Goal: Task Accomplishment & Management: Complete application form

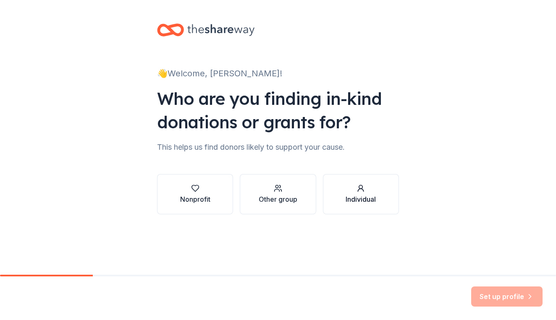
click at [341, 194] on button "Individual" at bounding box center [361, 194] width 76 height 40
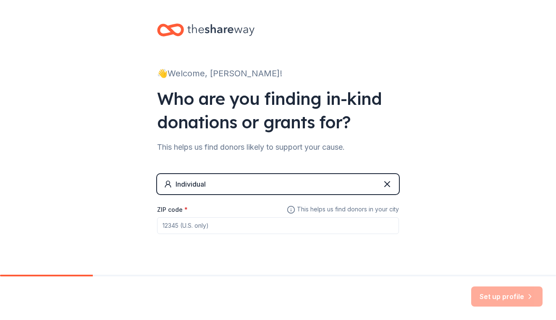
click at [215, 230] on input "ZIP code *" at bounding box center [278, 225] width 242 height 17
type input "44137"
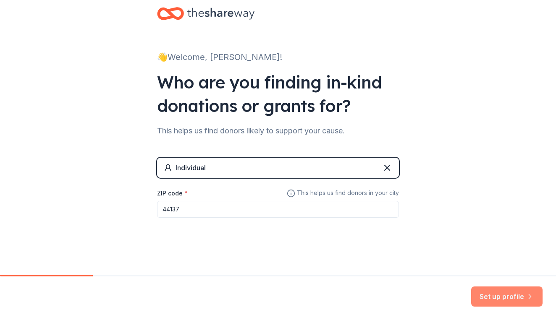
scroll to position [16, 0]
click at [506, 291] on button "Set up profile" at bounding box center [506, 297] width 71 height 20
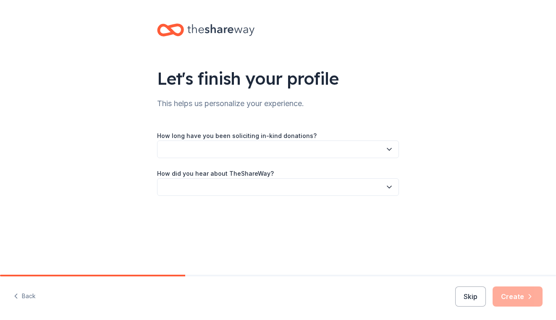
click at [384, 147] on button "button" at bounding box center [278, 150] width 242 height 18
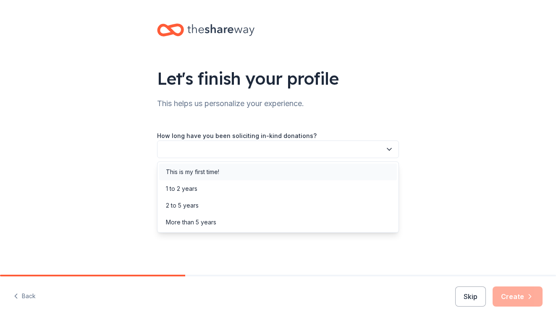
click at [291, 175] on div "This is my first time!" at bounding box center [278, 172] width 238 height 17
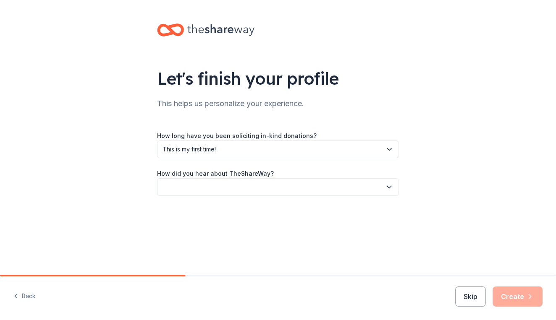
click at [285, 188] on button "button" at bounding box center [278, 187] width 242 height 18
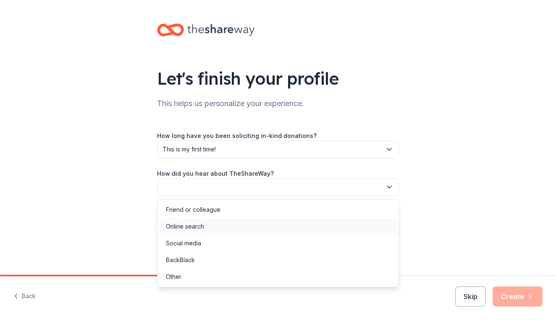
click at [248, 227] on div "Online search" at bounding box center [278, 226] width 238 height 17
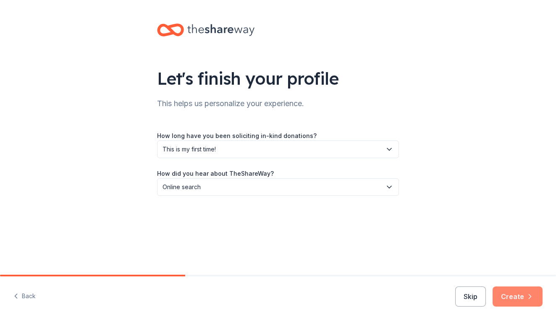
click at [510, 297] on button "Create" at bounding box center [517, 297] width 50 height 20
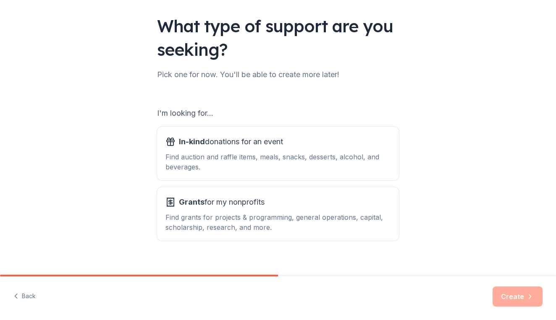
scroll to position [53, 0]
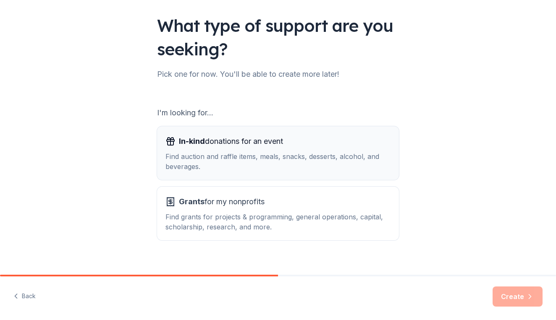
click at [329, 153] on div "Find auction and raffle items, meals, snacks, desserts, alcohol, and beverages." at bounding box center [277, 162] width 225 height 20
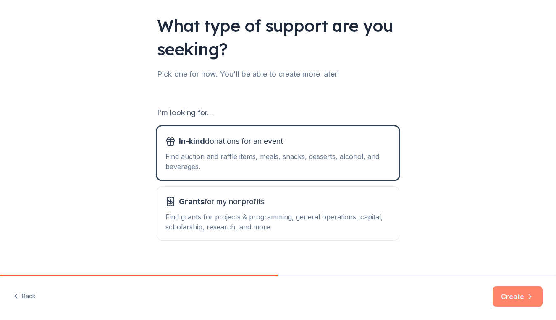
click at [510, 300] on button "Create" at bounding box center [517, 297] width 50 height 20
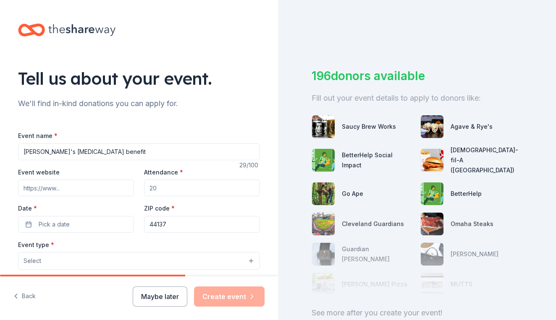
type input "[PERSON_NAME] [MEDICAL_DATA] benefit"
click at [162, 187] on input "Attendance *" at bounding box center [202, 188] width 116 height 17
type input "100"
click at [28, 225] on button "Pick a date" at bounding box center [76, 224] width 116 height 17
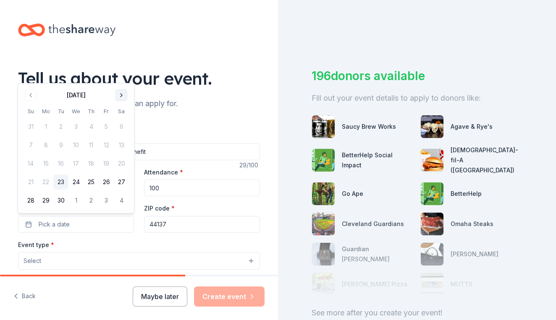
click at [119, 99] on button "Go to next month" at bounding box center [121, 95] width 12 height 12
click at [31, 200] on button "26" at bounding box center [30, 200] width 15 height 15
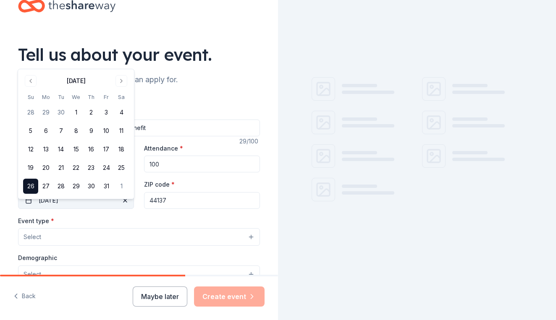
scroll to position [25, 0]
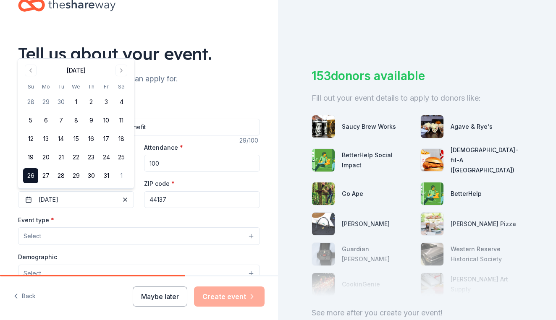
click at [58, 235] on button "Select" at bounding box center [139, 237] width 242 height 18
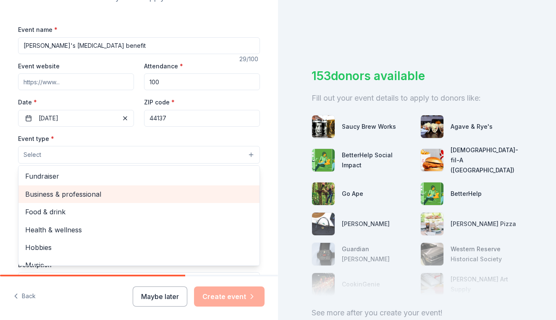
scroll to position [0, 0]
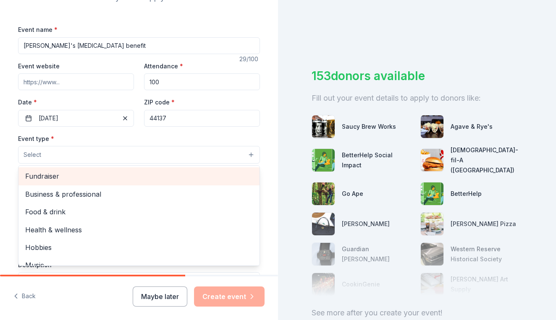
click at [49, 177] on span "Fundraiser" at bounding box center [139, 176] width 228 height 11
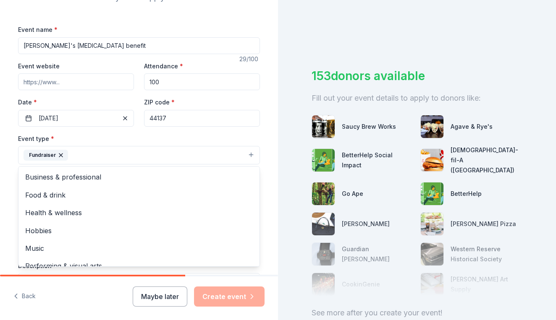
click at [89, 136] on div "Event type * Fundraiser Business & professional Food & drink Health & wellness …" at bounding box center [139, 148] width 242 height 31
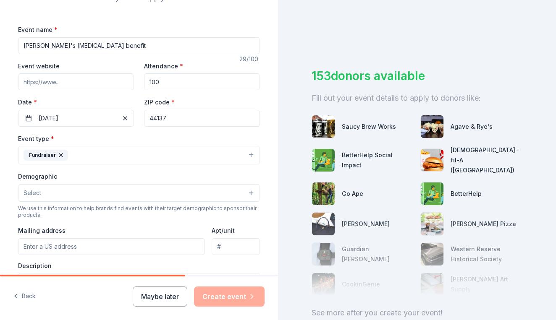
click at [72, 191] on button "Select" at bounding box center [139, 193] width 242 height 18
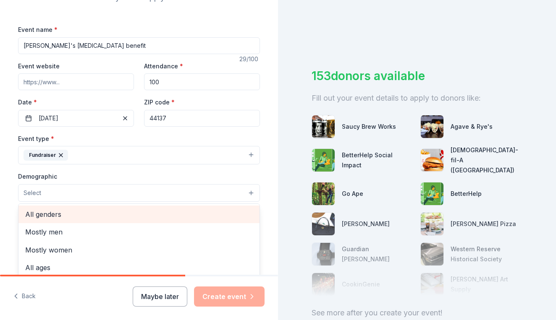
click at [61, 216] on span "All genders" at bounding box center [139, 214] width 228 height 11
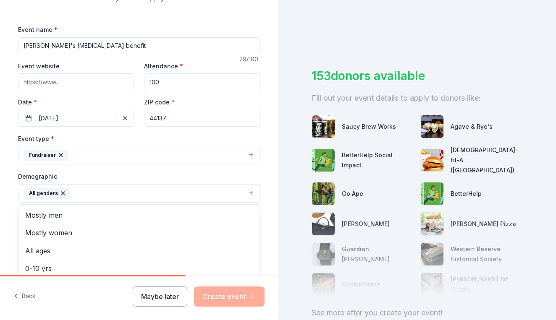
click at [78, 173] on div "Demographic All genders Mostly men Mostly women All ages 0-10 yrs 10-20 yrs 20-…" at bounding box center [139, 186] width 242 height 31
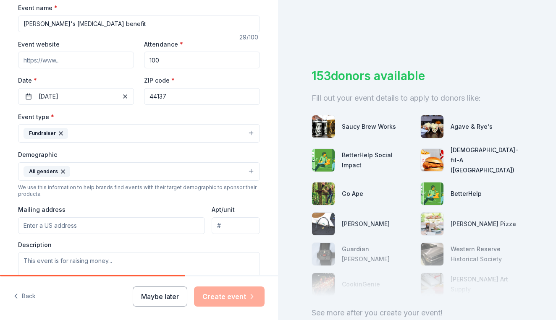
scroll to position [131, 0]
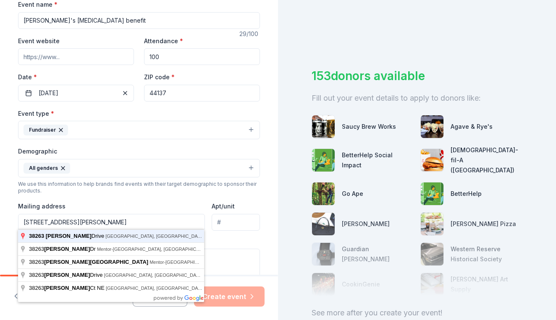
type input "38263 Laura Drive, Eastlake, OH, 44095"
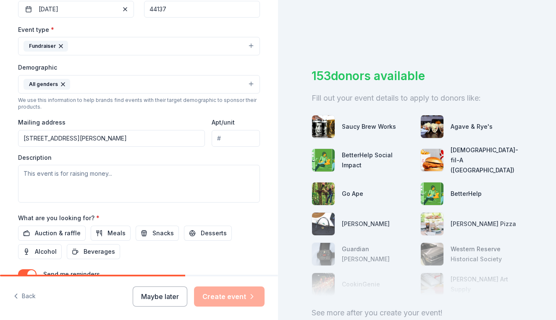
scroll to position [220, 0]
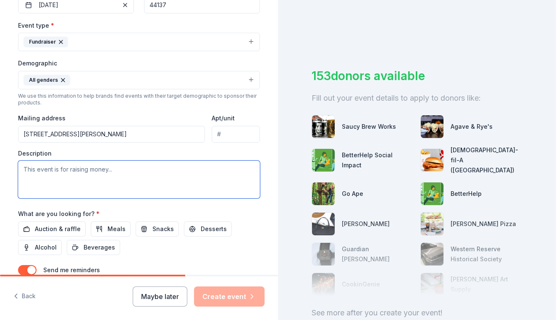
click at [99, 177] on textarea at bounding box center [139, 180] width 242 height 38
paste textarea "Hello, I am reaching out on behalf of family and friends of Tammy Howard, who i…"
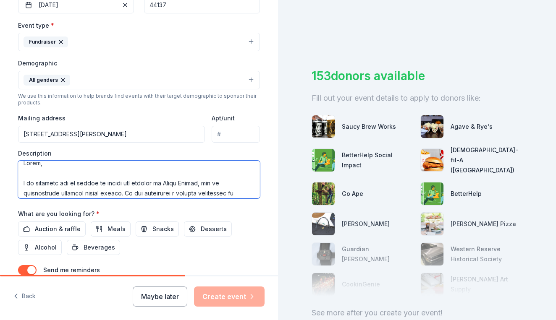
scroll to position [3, 0]
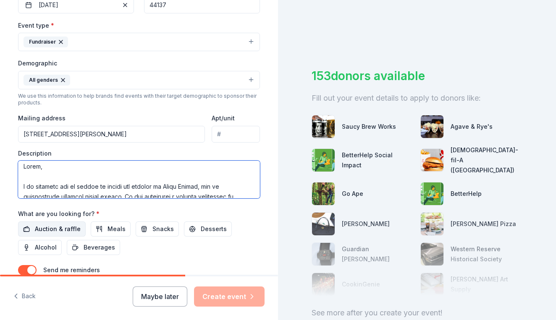
type textarea "Hello, I am reaching out on behalf of family and friends of Tammy Howard, who i…"
click at [71, 225] on span "Auction & raffle" at bounding box center [58, 229] width 46 height 10
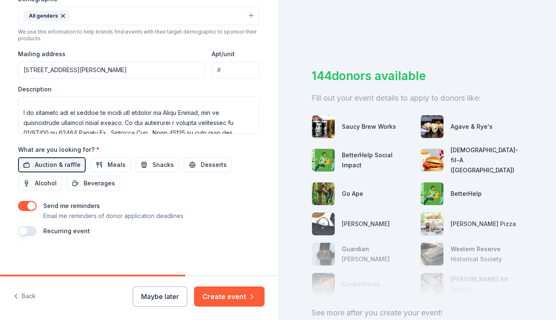
scroll to position [283, 0]
click at [231, 295] on button "Create event" at bounding box center [229, 297] width 71 height 20
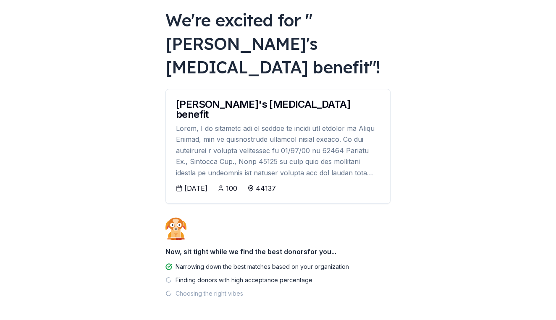
scroll to position [44, 0]
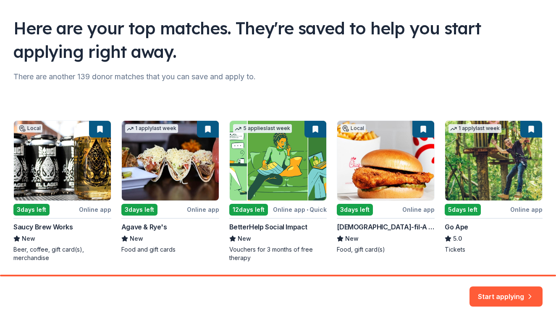
scroll to position [51, 0]
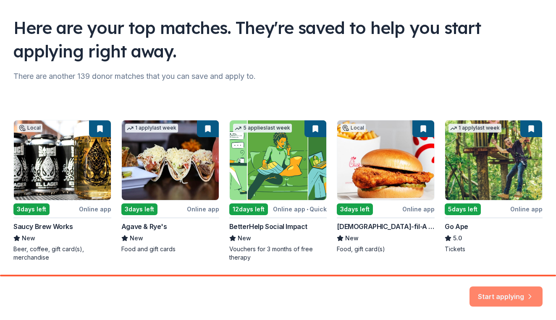
click at [490, 292] on button "Start applying" at bounding box center [505, 292] width 73 height 20
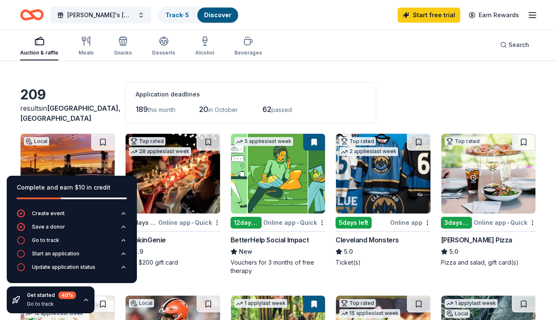
scroll to position [22, 0]
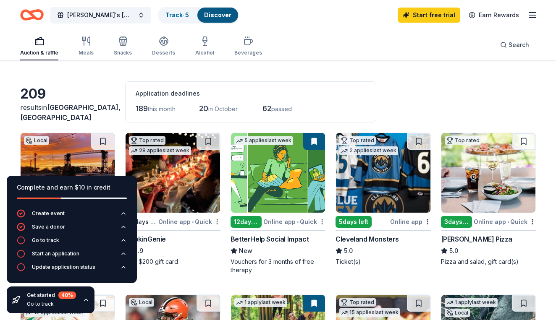
click at [385, 174] on img at bounding box center [383, 173] width 94 height 80
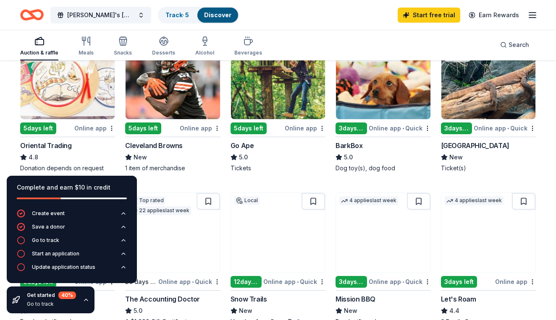
scroll to position [270, 0]
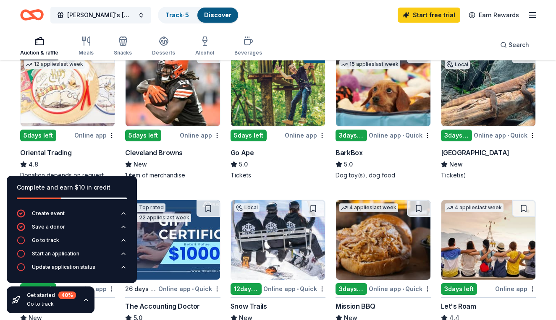
click at [170, 91] on img at bounding box center [173, 87] width 94 height 80
click at [398, 100] on img at bounding box center [383, 87] width 94 height 80
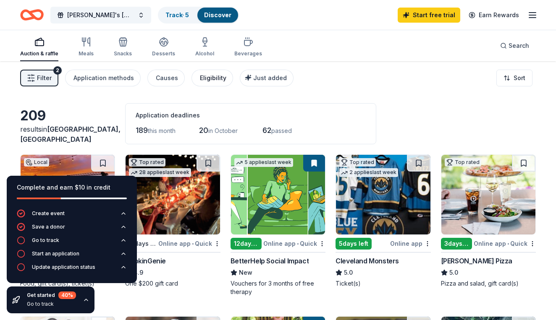
scroll to position [0, 0]
click at [204, 47] on div "Alcohol" at bounding box center [204, 47] width 19 height 20
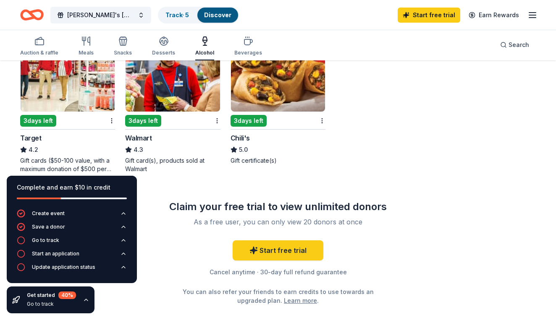
scroll to position [453, 0]
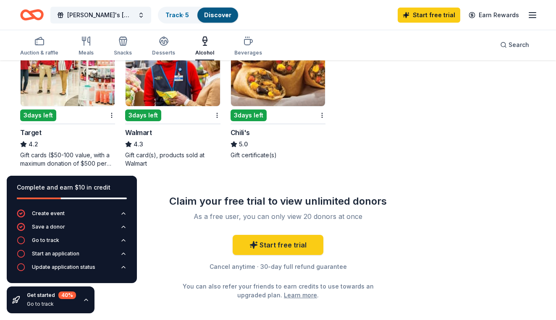
click at [61, 92] on img at bounding box center [68, 66] width 94 height 80
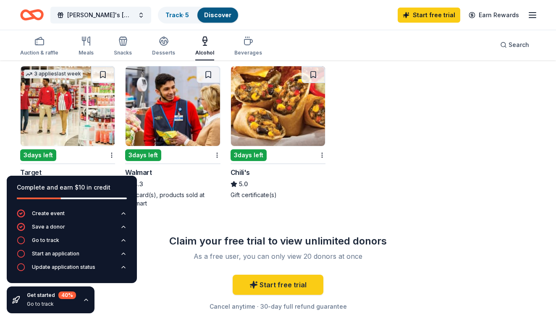
scroll to position [403, 0]
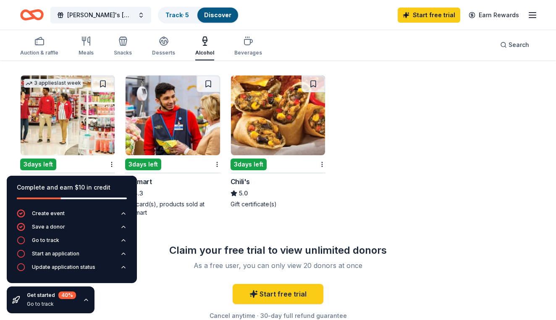
click at [188, 132] on img at bounding box center [173, 116] width 94 height 80
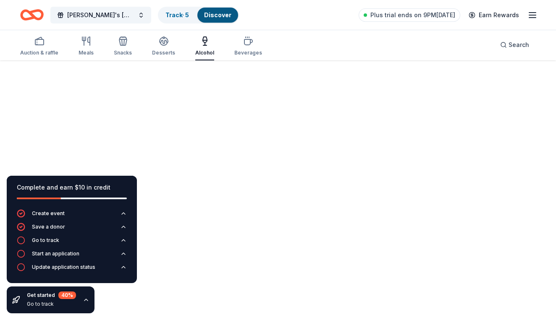
scroll to position [61, 0]
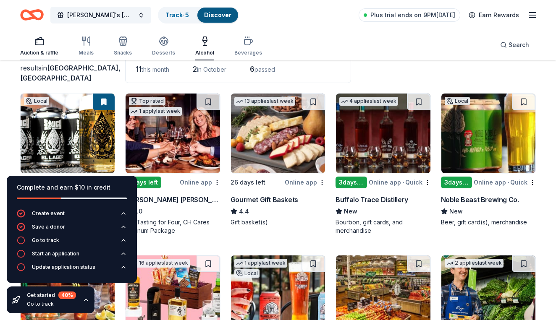
click at [44, 52] on div "Auction & raffle" at bounding box center [39, 53] width 38 height 7
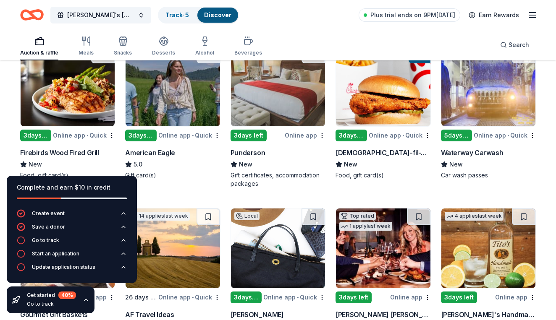
scroll to position [949, 0]
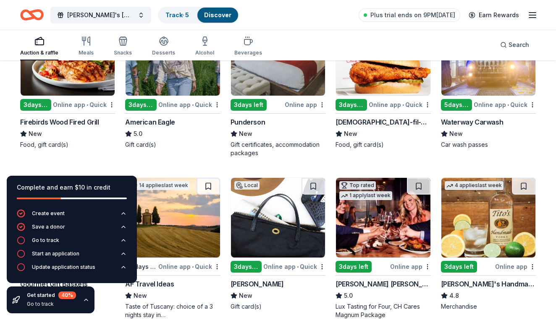
click at [498, 217] on img at bounding box center [488, 218] width 94 height 80
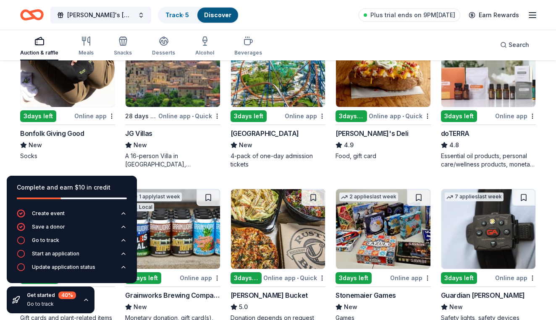
scroll to position [1750, 0]
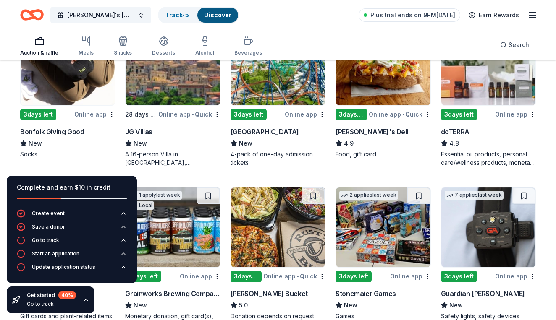
click at [288, 89] on img at bounding box center [278, 66] width 94 height 80
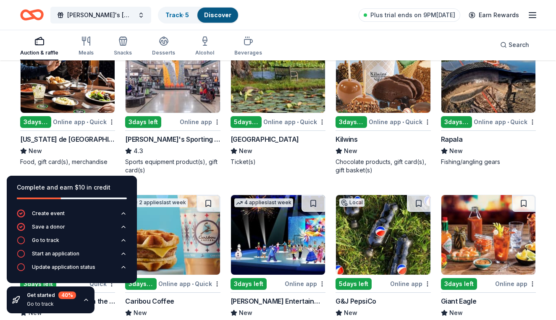
scroll to position [3037, 0]
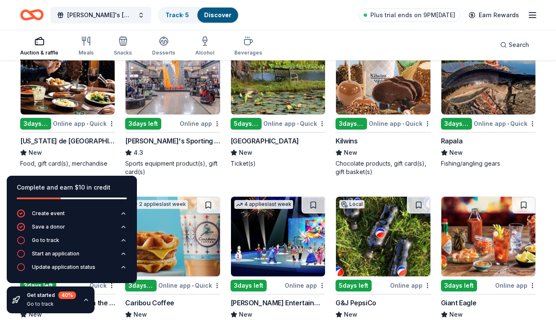
click at [171, 95] on img at bounding box center [173, 75] width 94 height 80
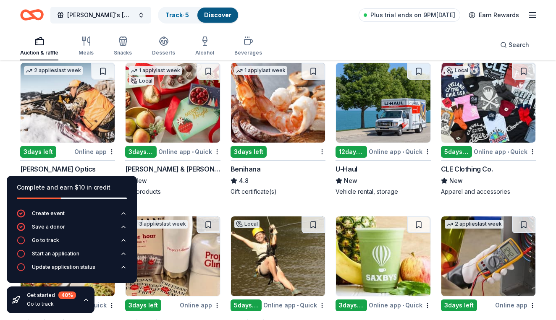
scroll to position [3317, 0]
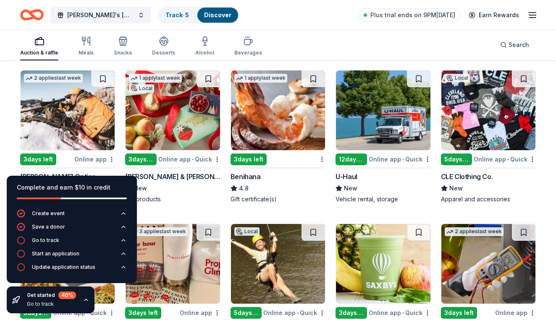
click at [478, 106] on img at bounding box center [488, 111] width 94 height 80
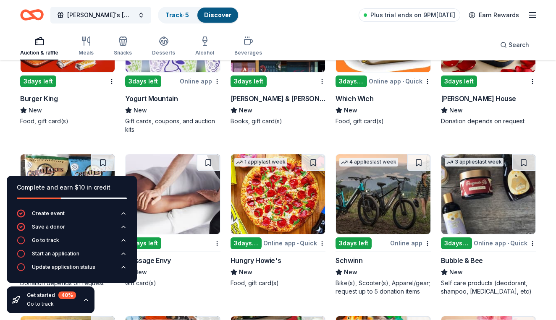
scroll to position [4968, 0]
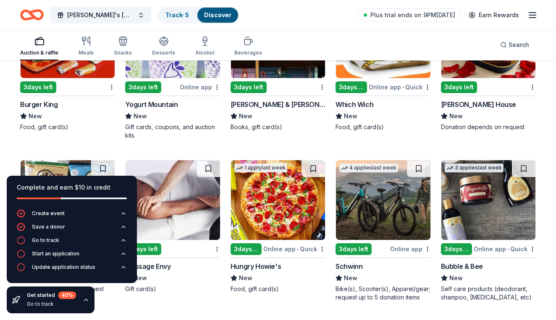
click at [182, 214] on img at bounding box center [173, 200] width 94 height 80
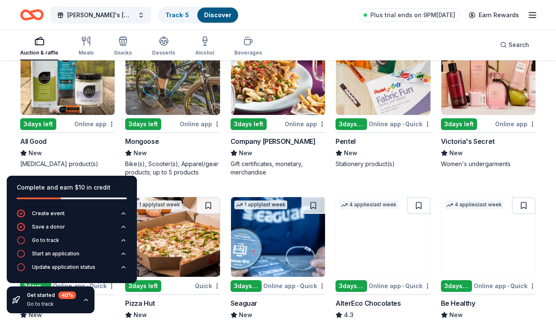
scroll to position [5256, 0]
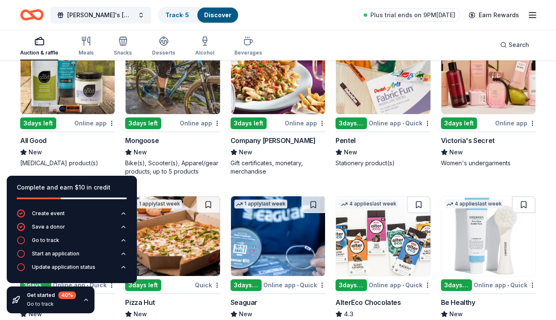
click at [510, 83] on img at bounding box center [488, 74] width 94 height 80
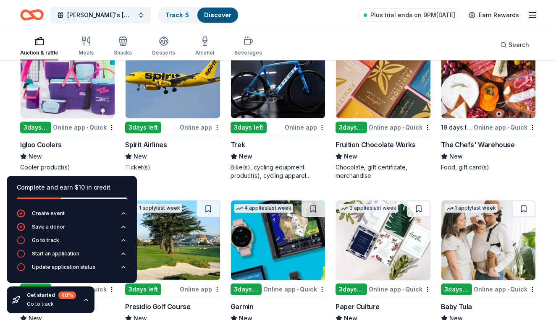
scroll to position [5736, 0]
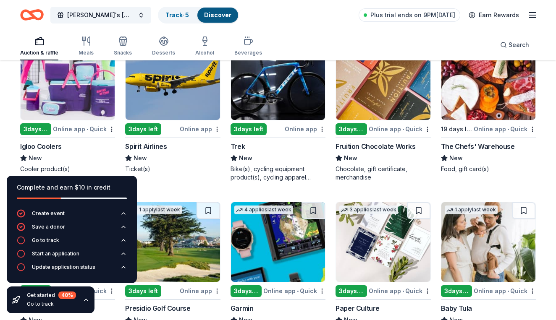
click at [81, 92] on img at bounding box center [68, 80] width 94 height 80
click at [182, 93] on img at bounding box center [173, 80] width 94 height 80
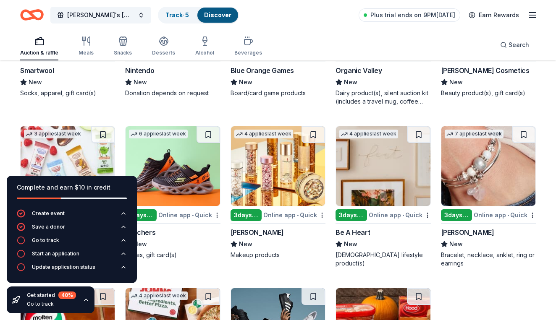
scroll to position [6450, 0]
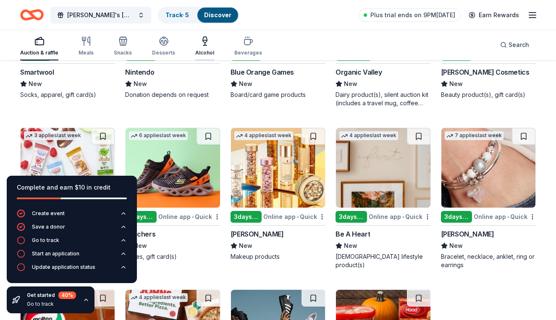
click at [203, 45] on icon "button" at bounding box center [204, 45] width 3 height 0
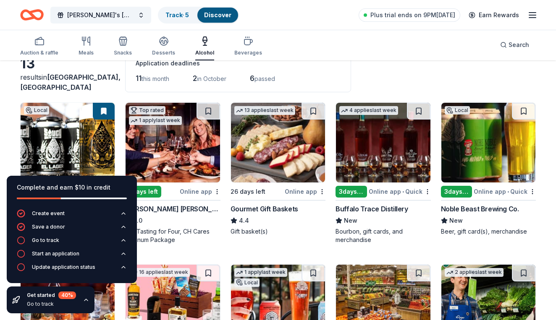
scroll to position [42, 0]
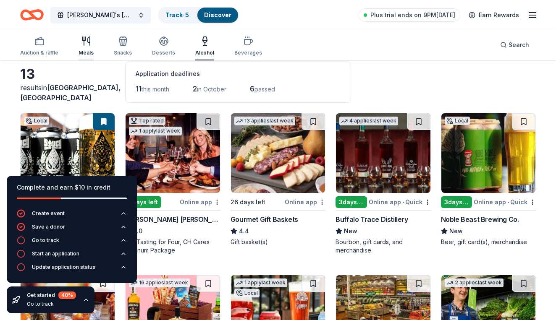
click at [84, 46] on icon "button" at bounding box center [86, 41] width 10 height 10
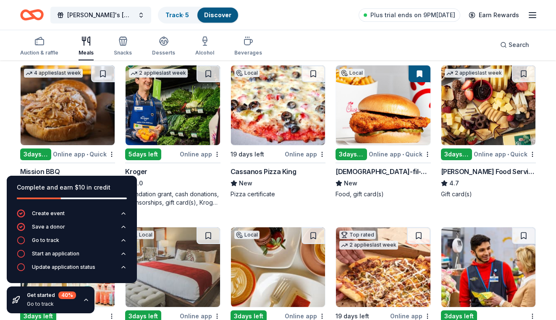
scroll to position [253, 0]
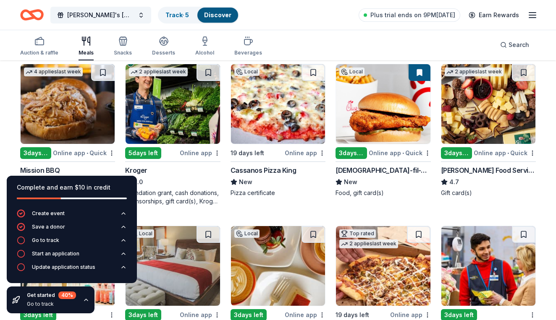
click at [383, 102] on img at bounding box center [383, 104] width 94 height 80
click at [157, 47] on div "Desserts" at bounding box center [163, 46] width 23 height 20
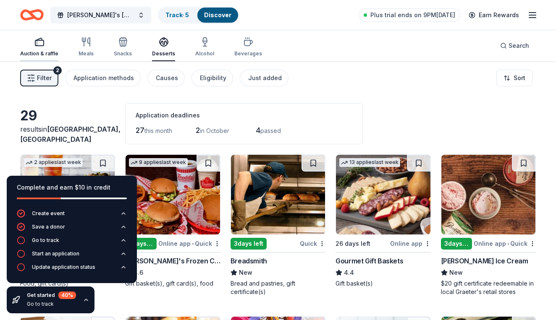
click at [45, 47] on div "button" at bounding box center [39, 42] width 38 height 10
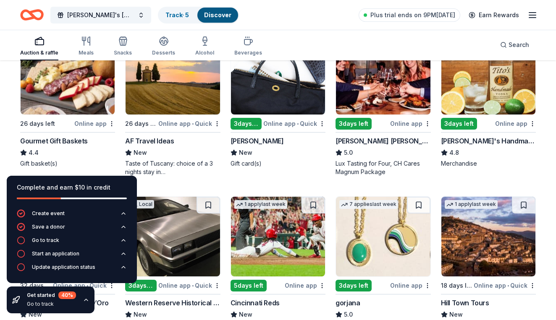
scroll to position [1091, 0]
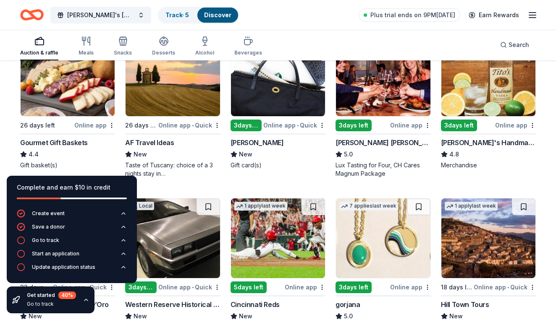
click at [66, 91] on img at bounding box center [68, 77] width 94 height 80
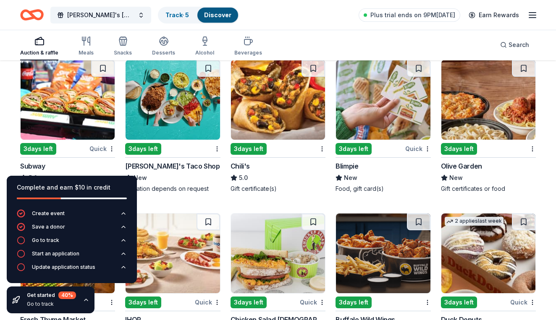
scroll to position [4286, 0]
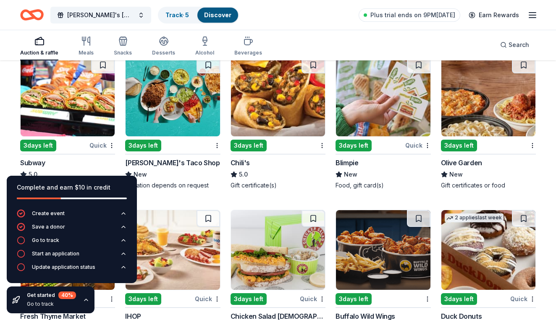
click at [457, 87] on img at bounding box center [488, 97] width 94 height 80
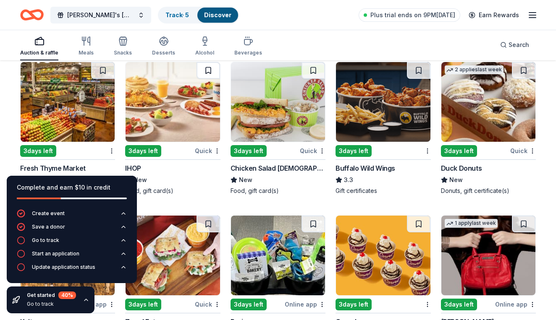
scroll to position [4440, 0]
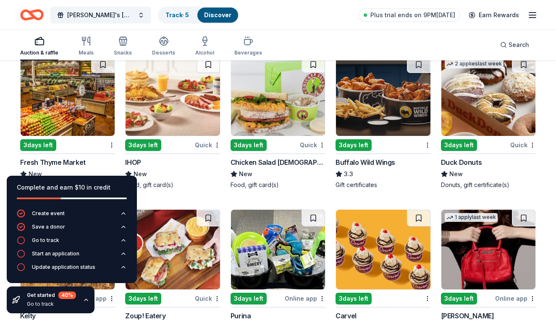
click at [216, 133] on img at bounding box center [173, 96] width 94 height 80
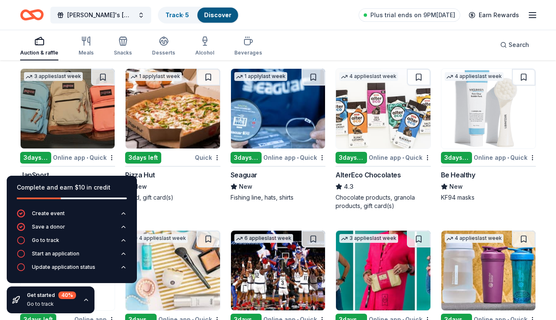
scroll to position [5381, 0]
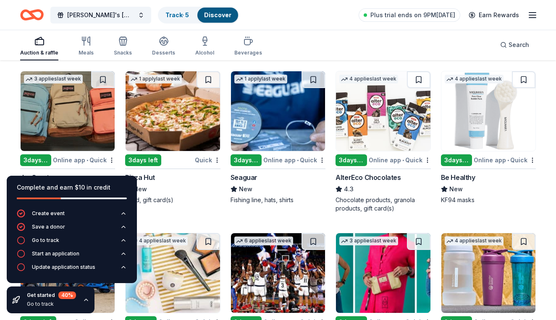
click at [84, 118] on img at bounding box center [68, 111] width 94 height 80
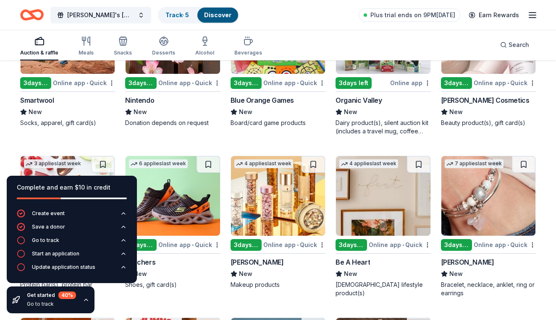
scroll to position [6421, 0]
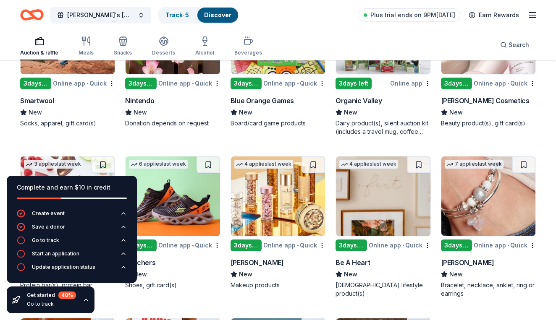
click at [38, 44] on icon "button" at bounding box center [39, 41] width 10 height 10
click at [200, 43] on icon "button" at bounding box center [205, 41] width 10 height 10
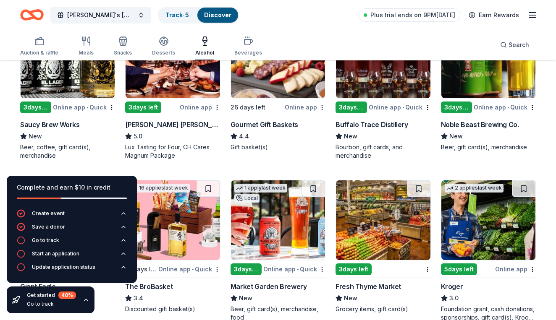
scroll to position [122, 0]
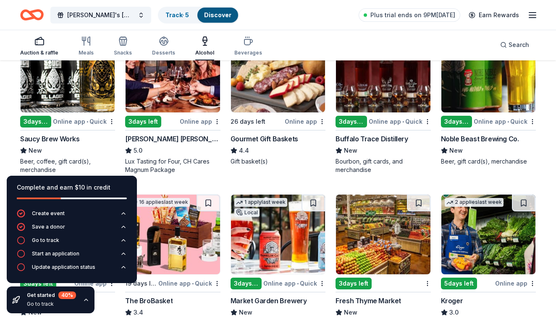
click at [37, 45] on rect "button" at bounding box center [39, 41] width 8 height 5
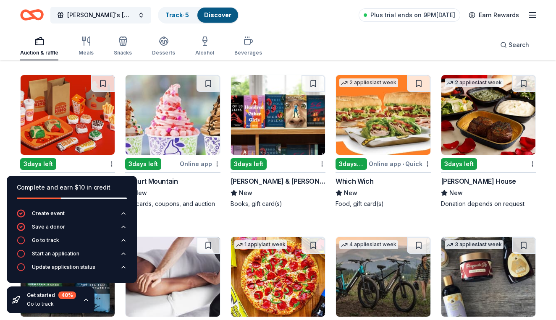
scroll to position [4892, 0]
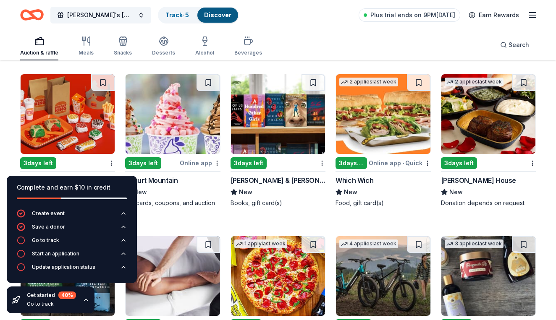
click at [261, 108] on img at bounding box center [278, 114] width 94 height 80
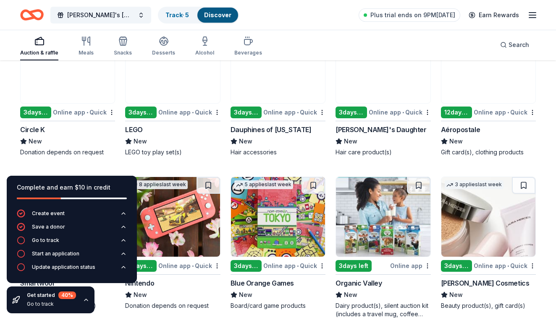
scroll to position [6231, 0]
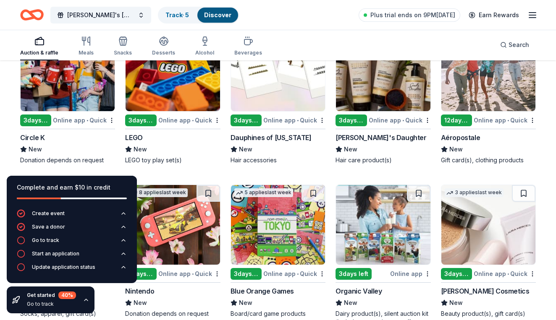
click at [527, 16] on icon "button" at bounding box center [532, 15] width 10 height 10
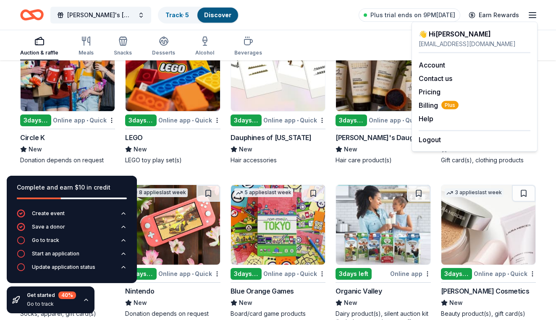
click at [29, 19] on icon "Home" at bounding box center [27, 14] width 13 height 8
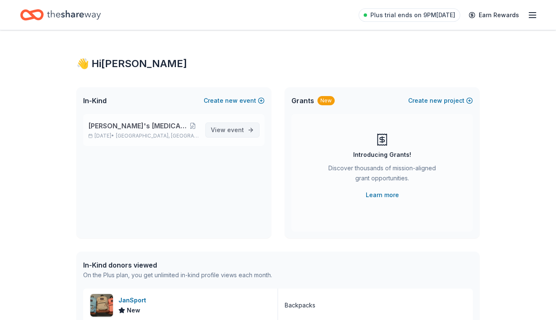
click at [225, 132] on span "View event" at bounding box center [227, 130] width 33 height 10
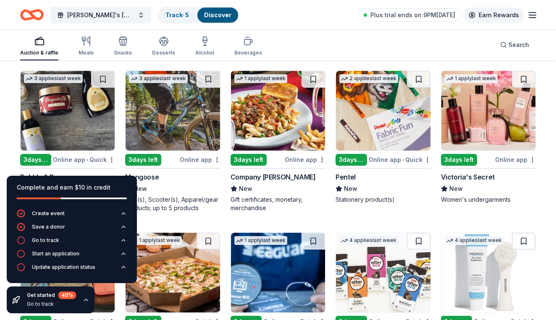
scroll to position [5227, 0]
click at [392, 119] on img at bounding box center [383, 111] width 94 height 80
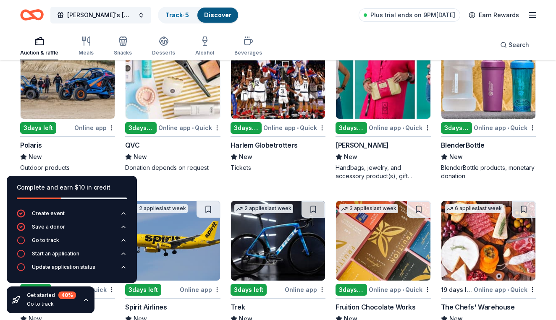
scroll to position [5584, 0]
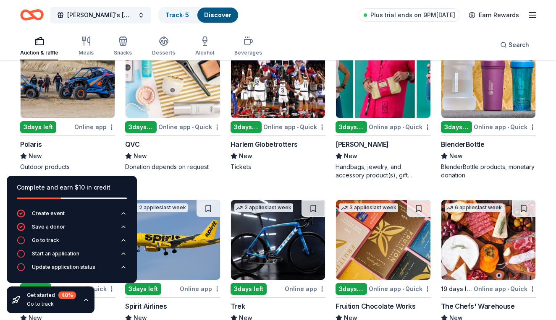
click at [182, 94] on img at bounding box center [173, 78] width 94 height 80
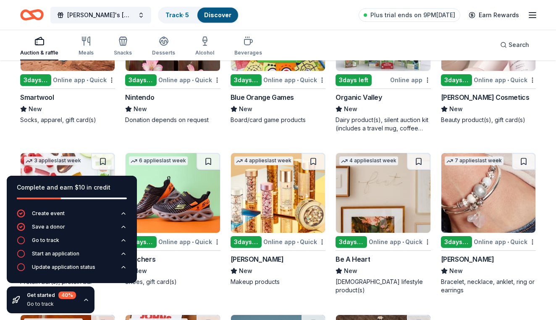
scroll to position [6433, 0]
click at [404, 208] on img at bounding box center [383, 193] width 94 height 80
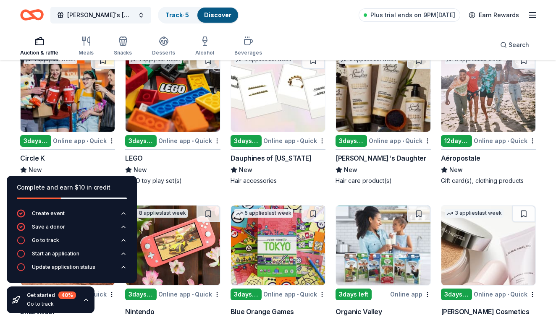
scroll to position [6220, 0]
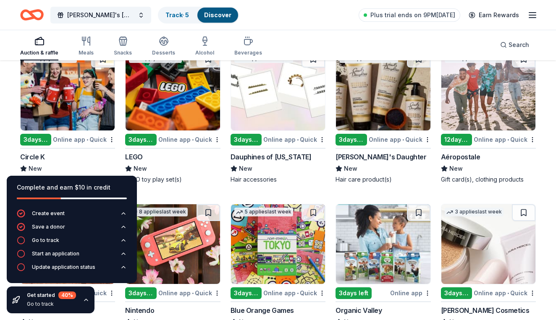
click at [156, 119] on img at bounding box center [173, 91] width 94 height 80
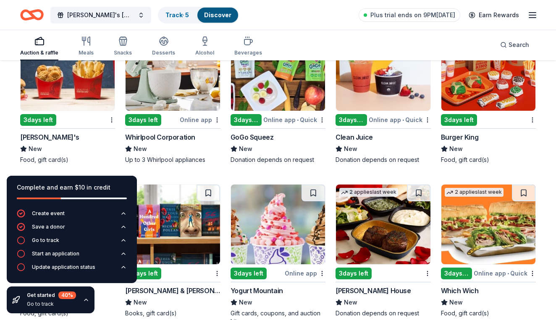
scroll to position [4792, 0]
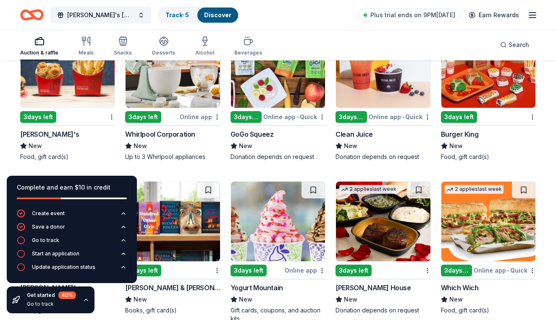
click at [188, 91] on img at bounding box center [173, 68] width 94 height 80
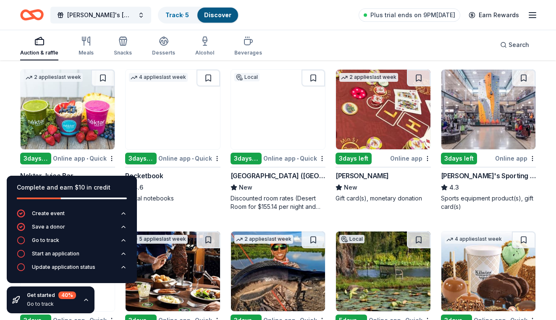
scroll to position [2840, 0]
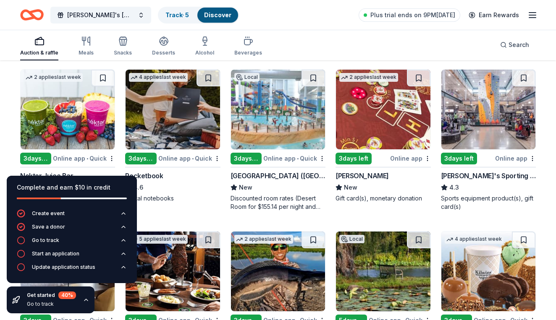
click at [156, 108] on img at bounding box center [173, 110] width 94 height 80
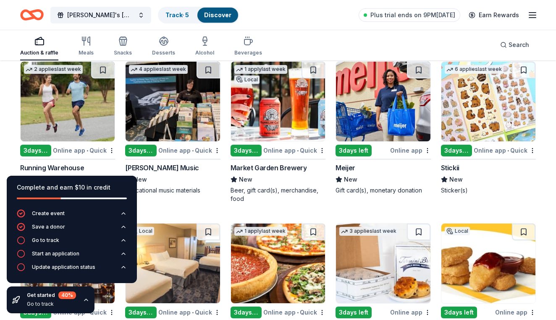
scroll to position [2362, 0]
click at [501, 96] on img at bounding box center [488, 102] width 94 height 80
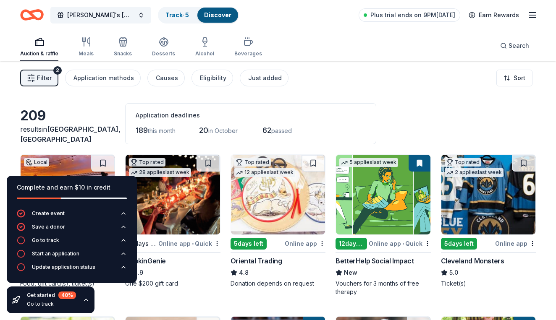
scroll to position [0, 0]
click at [210, 78] on div "Eligibility" at bounding box center [213, 78] width 26 height 10
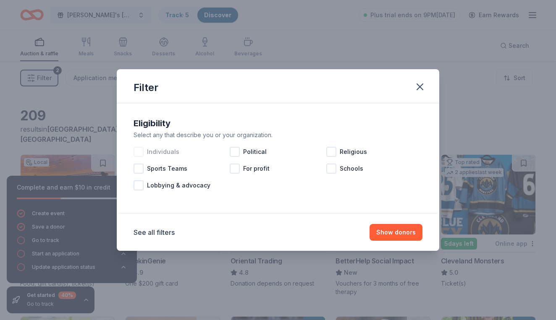
click at [166, 154] on span "Individuals" at bounding box center [163, 152] width 32 height 10
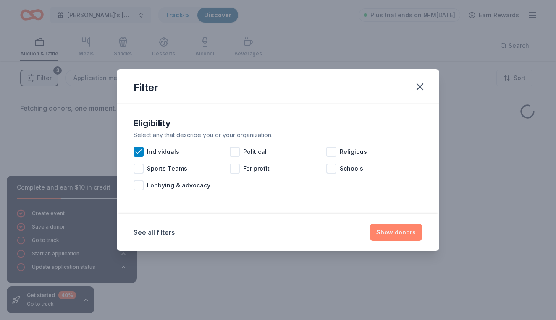
click at [386, 234] on button "Show donors" at bounding box center [395, 232] width 53 height 17
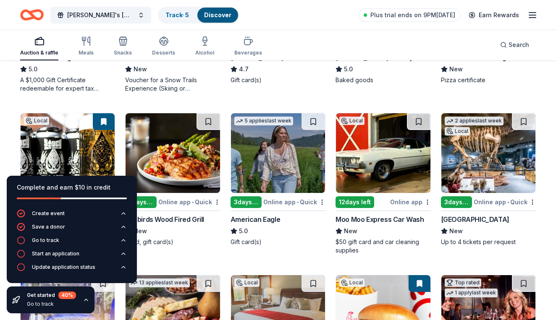
scroll to position [669, 0]
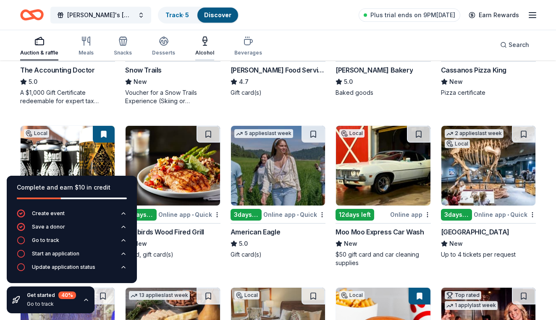
click at [203, 42] on icon "button" at bounding box center [205, 39] width 4 height 5
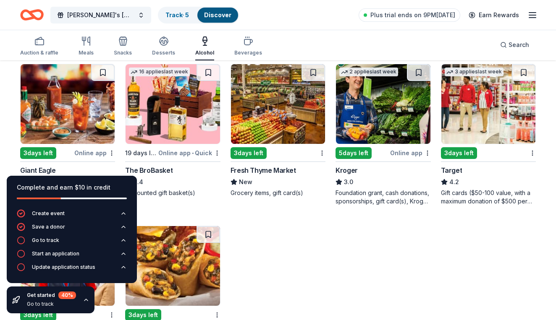
scroll to position [251, 0]
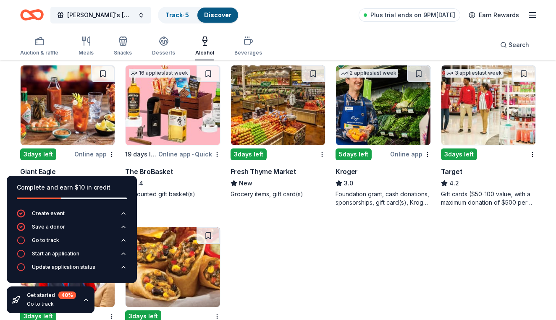
click at [177, 121] on img at bounding box center [173, 105] width 94 height 80
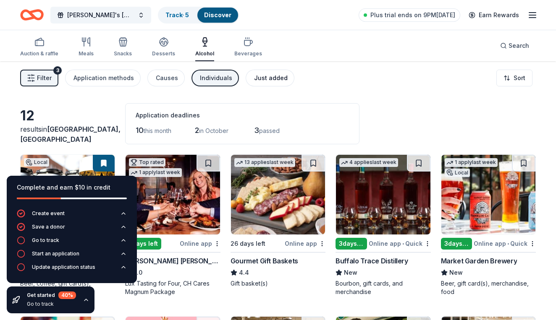
scroll to position [0, 0]
click at [220, 80] on div "Individuals" at bounding box center [216, 78] width 32 height 10
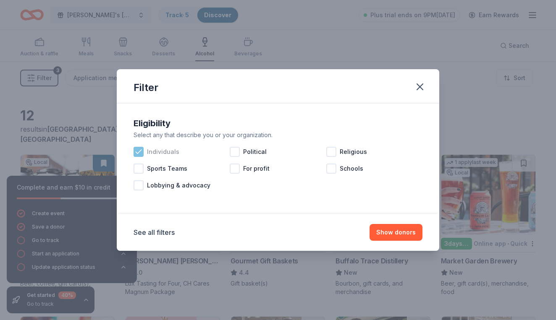
click at [140, 152] on icon at bounding box center [138, 152] width 8 height 8
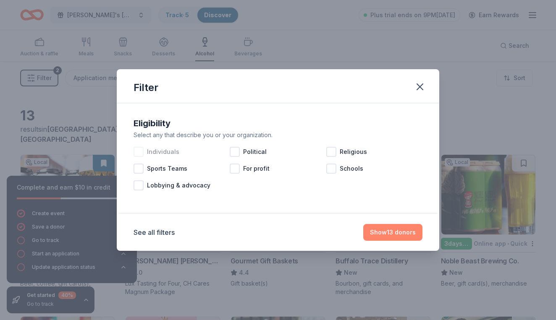
click at [382, 233] on button "Show 13 donors" at bounding box center [392, 232] width 59 height 17
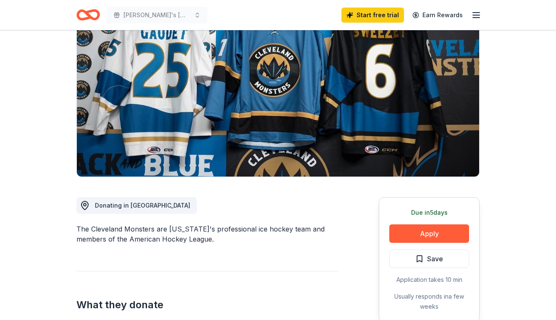
scroll to position [96, 0]
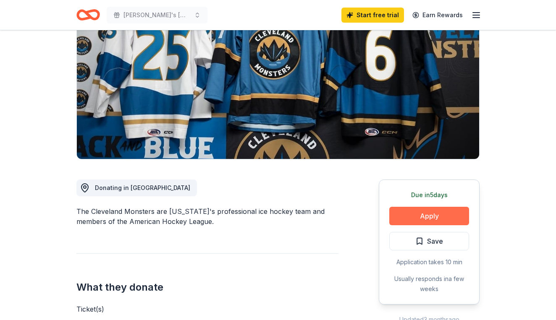
click at [409, 215] on button "Apply" at bounding box center [429, 216] width 80 height 18
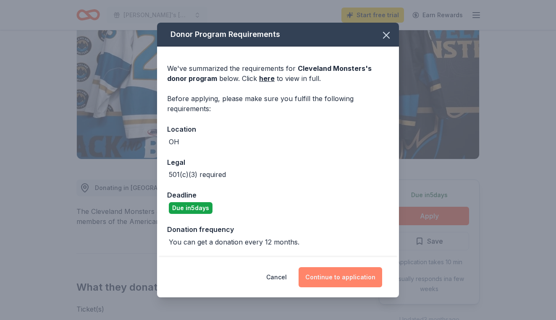
click at [330, 273] on button "Continue to application" at bounding box center [340, 277] width 84 height 20
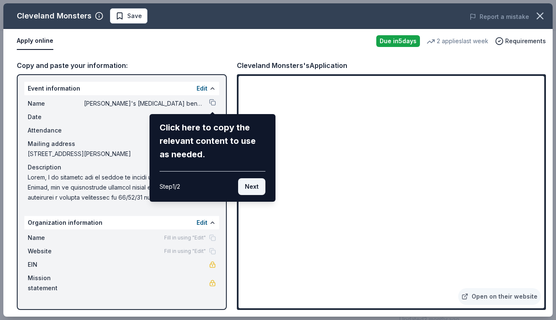
click at [254, 186] on button "Next" at bounding box center [251, 186] width 27 height 17
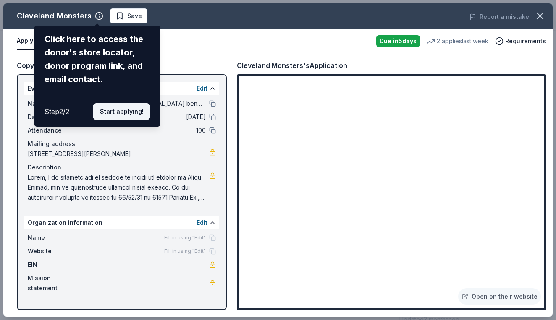
click at [117, 103] on button "Start applying!" at bounding box center [121, 111] width 57 height 17
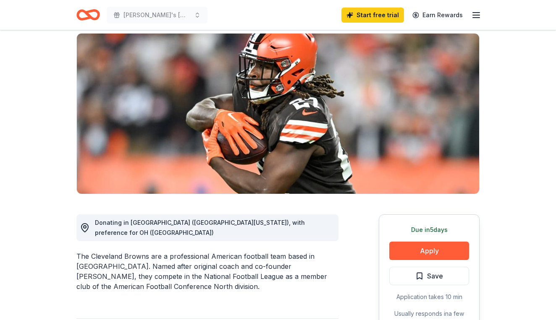
scroll to position [76, 0]
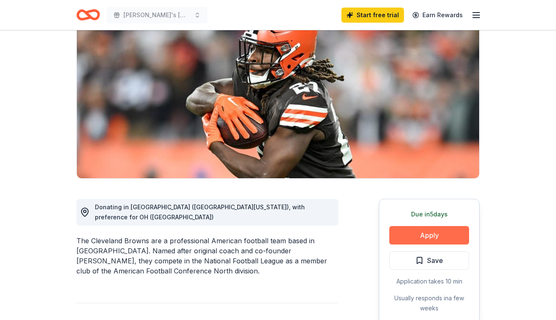
click at [423, 233] on button "Apply" at bounding box center [429, 235] width 80 height 18
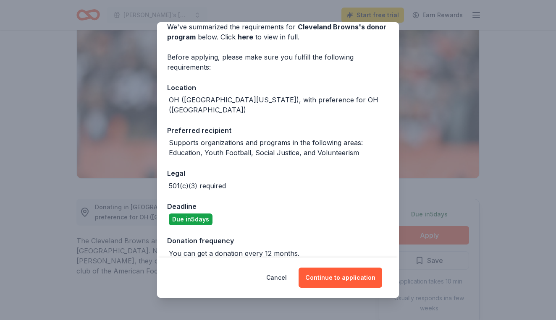
scroll to position [41, 0]
click at [280, 276] on button "Cancel" at bounding box center [276, 278] width 21 height 20
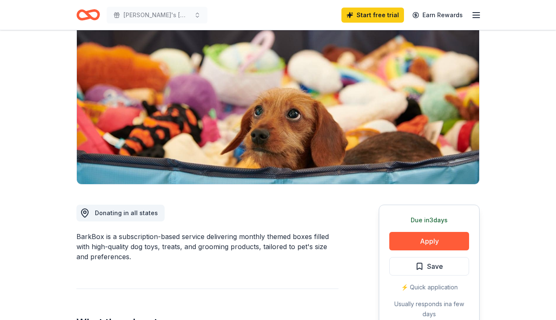
scroll to position [71, 0]
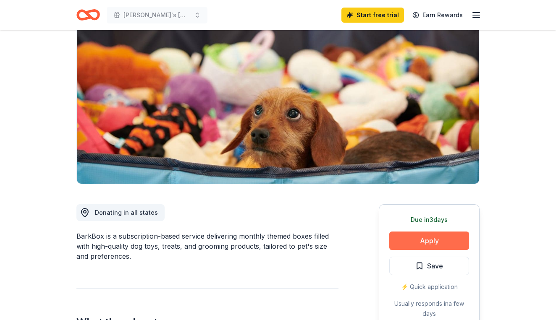
click at [407, 240] on button "Apply" at bounding box center [429, 241] width 80 height 18
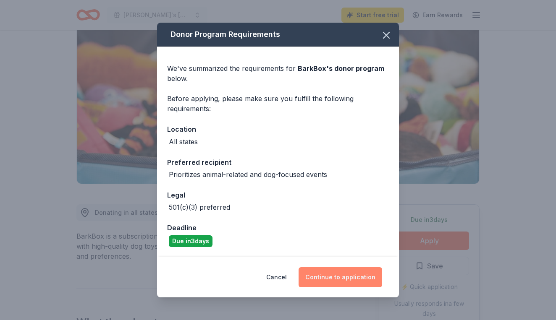
click at [331, 276] on button "Continue to application" at bounding box center [340, 277] width 84 height 20
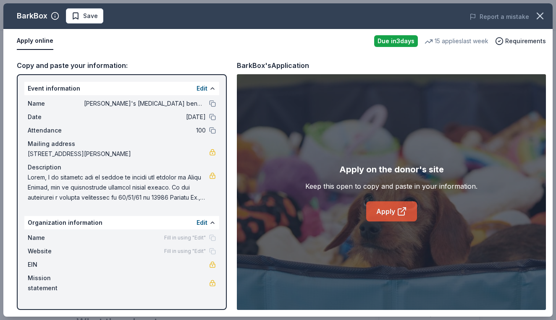
click at [381, 210] on link "Apply" at bounding box center [391, 212] width 51 height 20
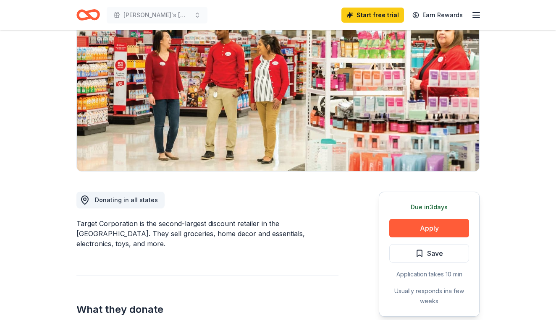
scroll to position [86, 0]
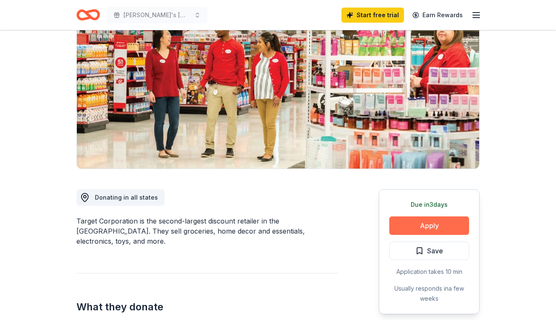
click at [405, 228] on button "Apply" at bounding box center [429, 226] width 80 height 18
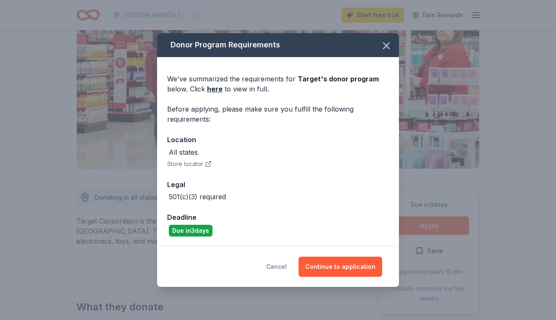
click at [287, 268] on button "Cancel" at bounding box center [276, 267] width 21 height 20
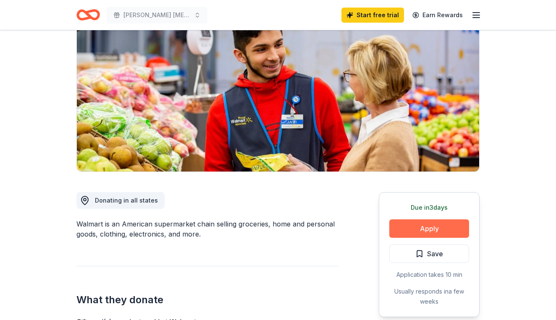
scroll to position [87, 0]
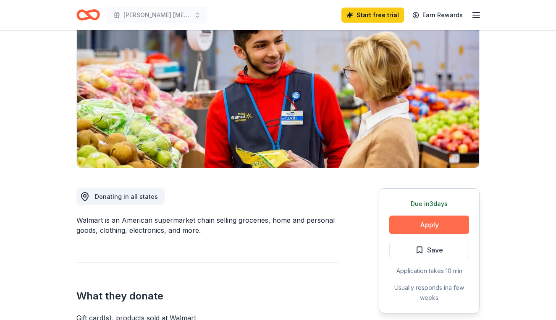
click at [409, 225] on button "Apply" at bounding box center [429, 225] width 80 height 18
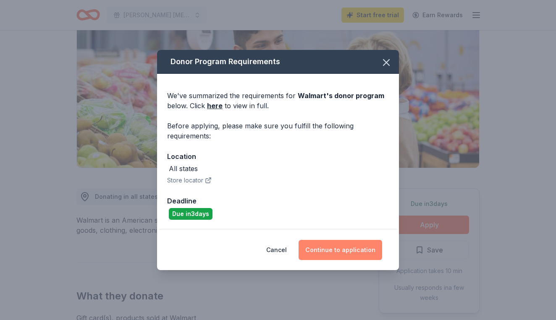
click at [330, 250] on button "Continue to application" at bounding box center [340, 250] width 84 height 20
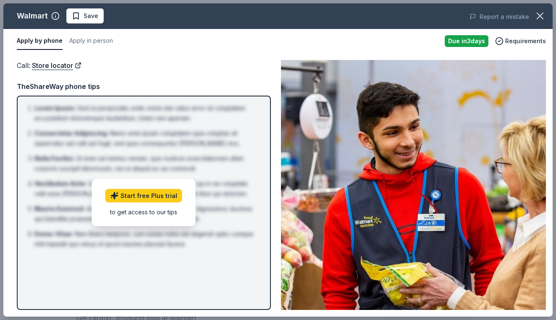
click at [37, 41] on button "Apply by phone" at bounding box center [40, 41] width 46 height 18
click at [132, 196] on link "Start free Plus trial" at bounding box center [143, 195] width 77 height 13
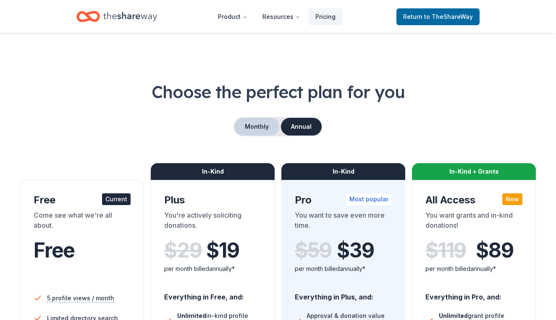
click at [251, 124] on button "Monthly" at bounding box center [256, 127] width 45 height 18
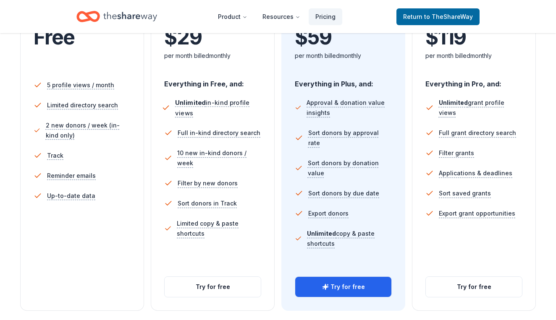
scroll to position [215, 0]
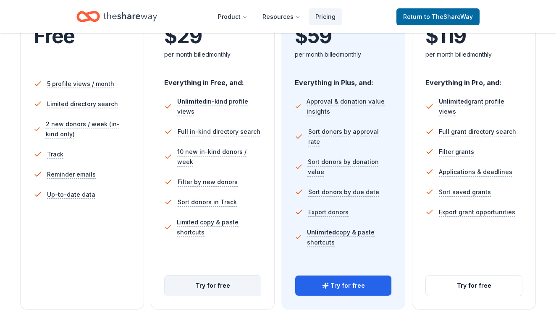
click at [204, 285] on button "Try for free" at bounding box center [213, 286] width 96 height 20
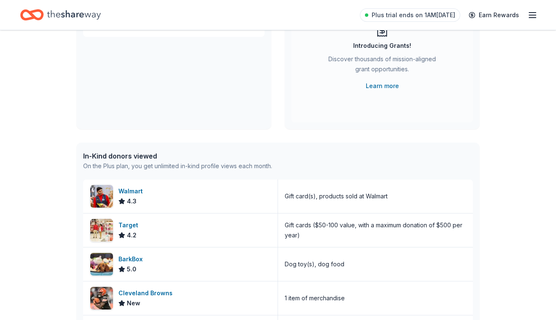
scroll to position [110, 0]
click at [105, 196] on img at bounding box center [101, 196] width 23 height 23
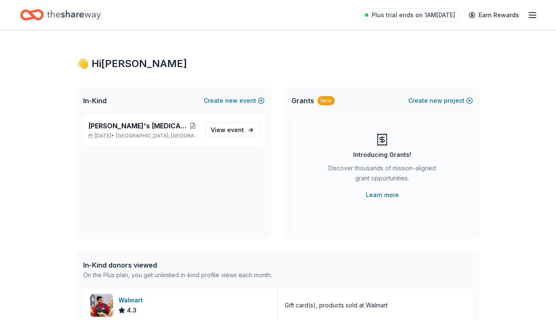
scroll to position [0, 0]
click at [79, 15] on icon "Home" at bounding box center [74, 14] width 54 height 17
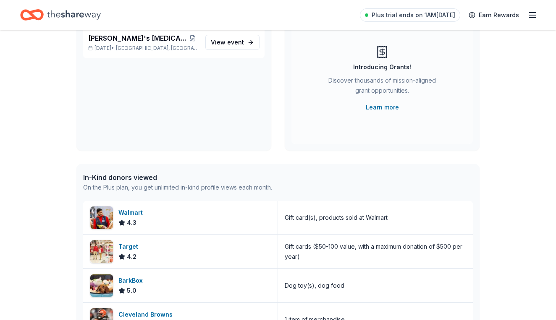
scroll to position [88, 0]
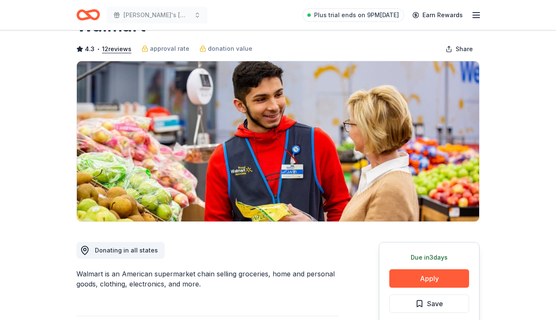
scroll to position [60, 0]
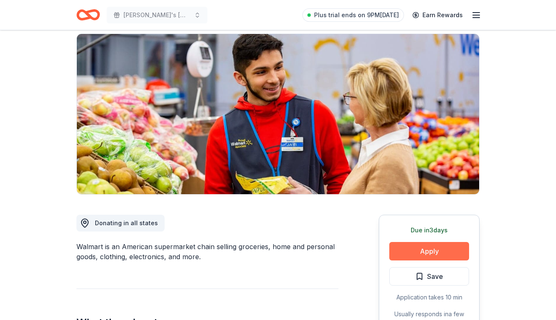
click at [421, 249] on button "Apply" at bounding box center [429, 251] width 80 height 18
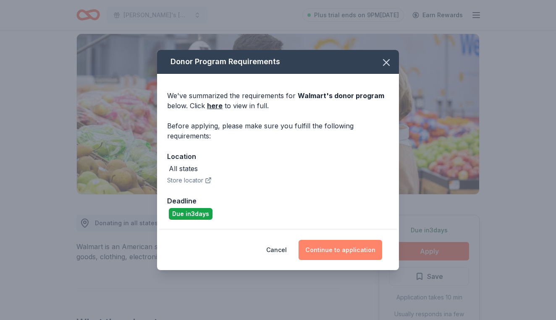
click at [333, 249] on button "Continue to application" at bounding box center [340, 250] width 84 height 20
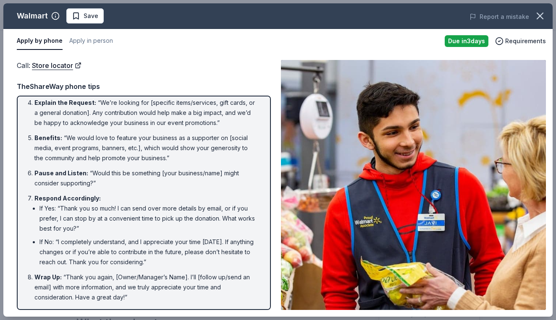
scroll to position [111, 0]
click at [541, 13] on icon "button" at bounding box center [540, 16] width 12 height 12
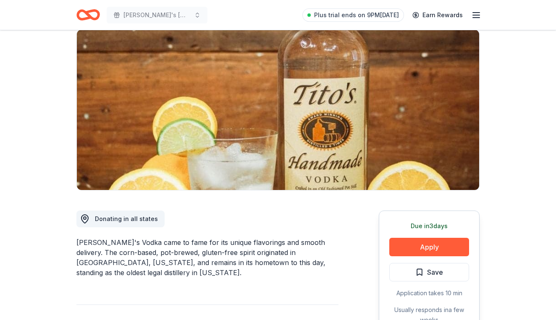
scroll to position [71, 0]
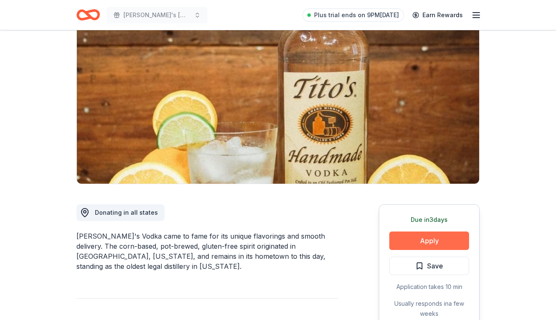
click at [437, 240] on button "Apply" at bounding box center [429, 241] width 80 height 18
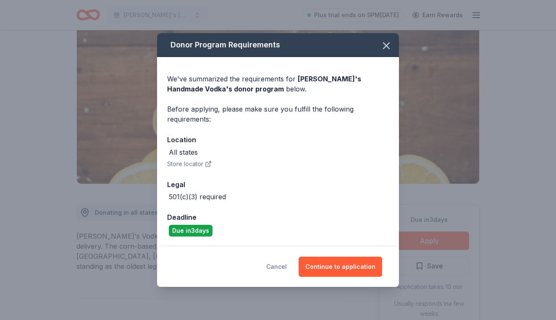
click at [285, 266] on button "Cancel" at bounding box center [276, 267] width 21 height 20
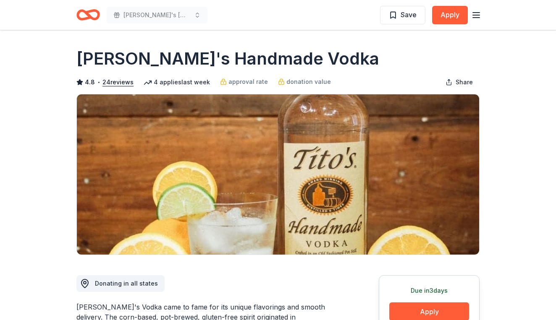
scroll to position [0, 0]
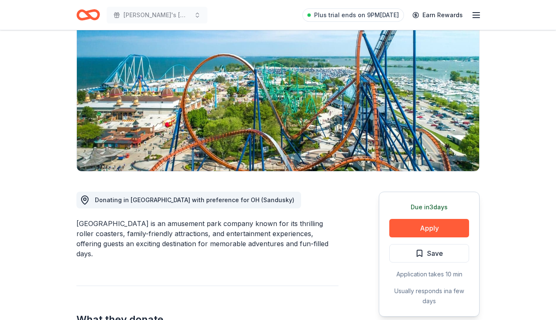
scroll to position [92, 0]
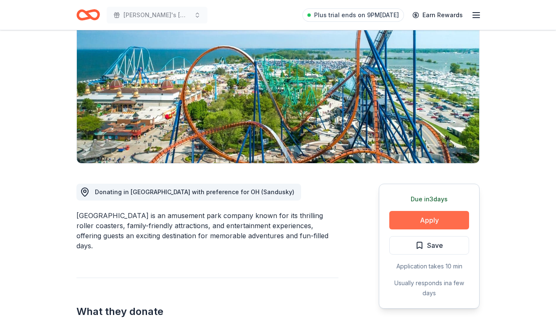
click at [406, 222] on button "Apply" at bounding box center [429, 220] width 80 height 18
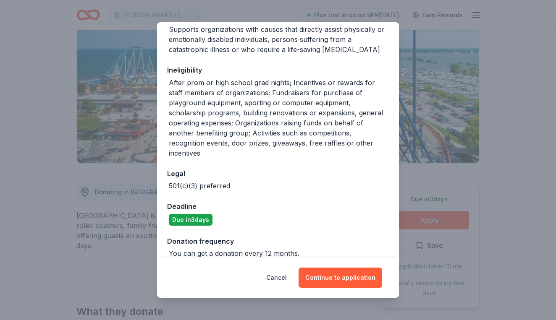
scroll to position [144, 0]
click at [324, 274] on button "Continue to application" at bounding box center [340, 278] width 84 height 20
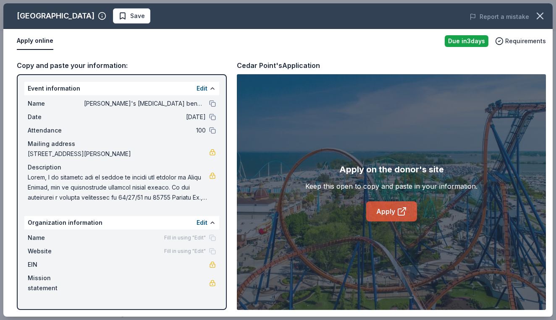
click at [387, 213] on link "Apply" at bounding box center [391, 212] width 51 height 20
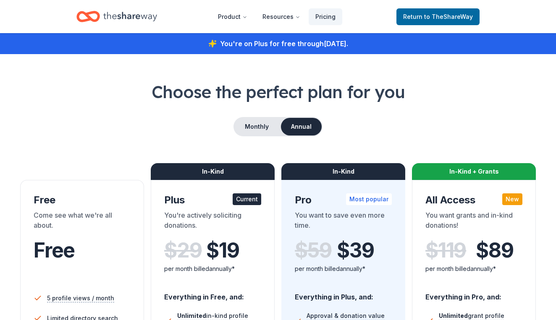
scroll to position [215, 0]
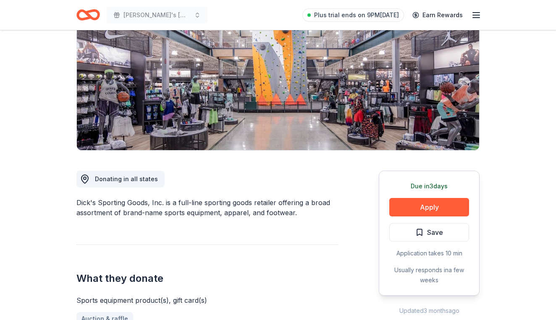
scroll to position [113, 0]
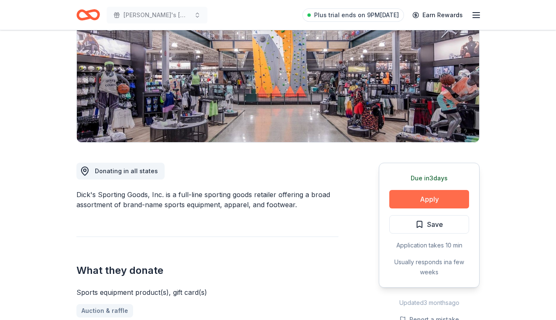
click at [407, 200] on button "Apply" at bounding box center [429, 199] width 80 height 18
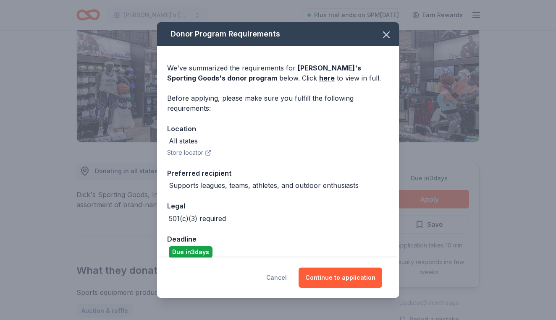
click at [283, 276] on button "Cancel" at bounding box center [276, 278] width 21 height 20
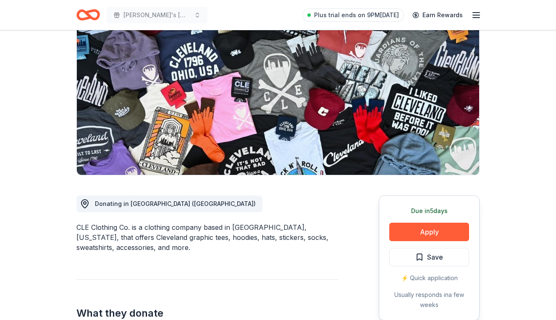
scroll to position [85, 0]
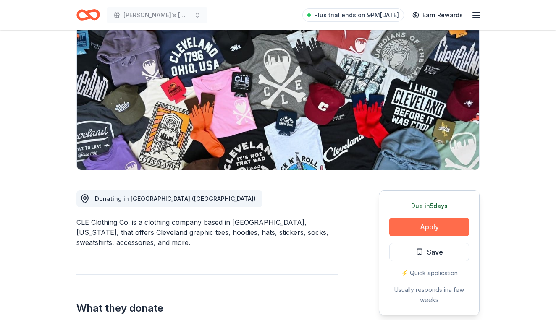
click at [417, 229] on button "Apply" at bounding box center [429, 227] width 80 height 18
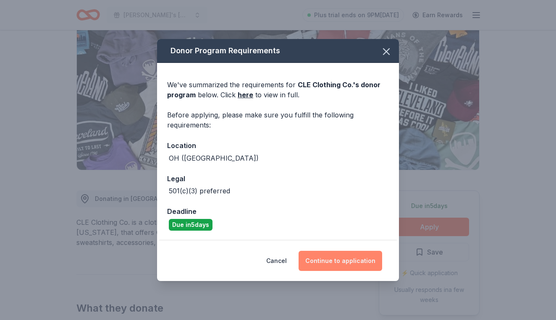
click at [320, 261] on button "Continue to application" at bounding box center [340, 261] width 84 height 20
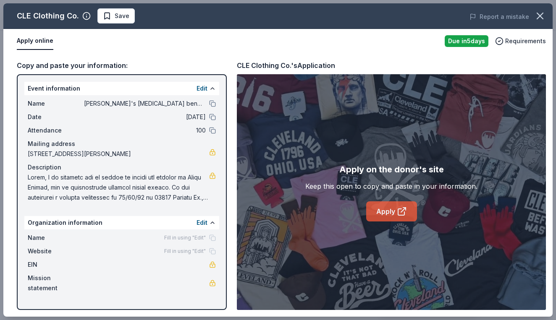
click at [378, 212] on link "Apply" at bounding box center [391, 212] width 51 height 20
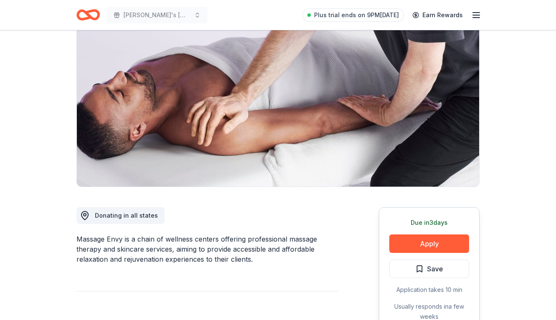
scroll to position [75, 0]
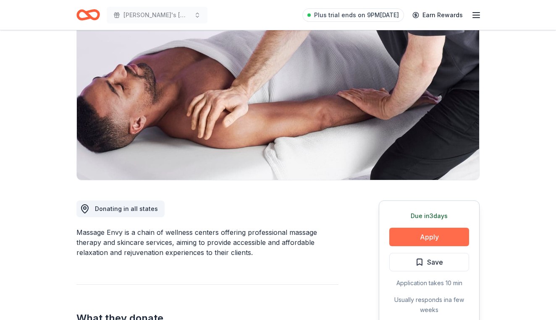
click at [398, 232] on button "Apply" at bounding box center [429, 237] width 80 height 18
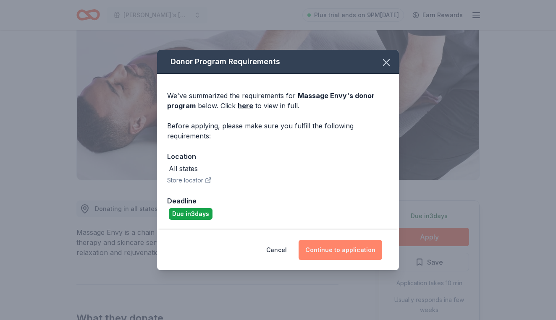
click at [355, 250] on button "Continue to application" at bounding box center [340, 250] width 84 height 20
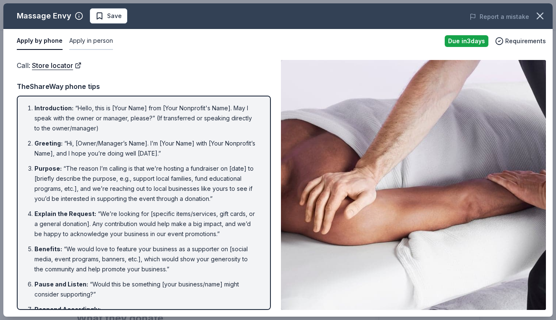
click at [97, 39] on button "Apply in person" at bounding box center [91, 41] width 44 height 18
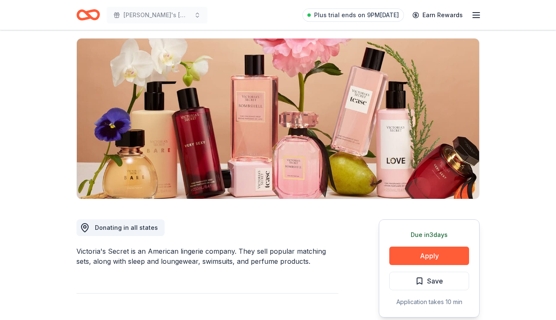
scroll to position [63, 0]
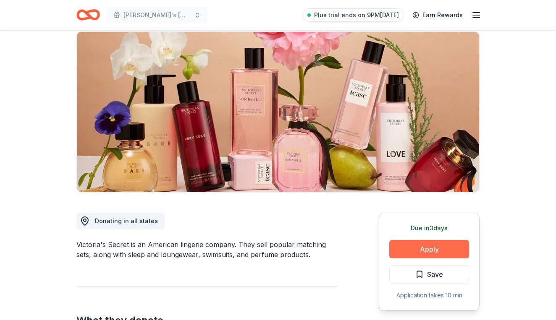
click at [434, 249] on button "Apply" at bounding box center [429, 249] width 80 height 18
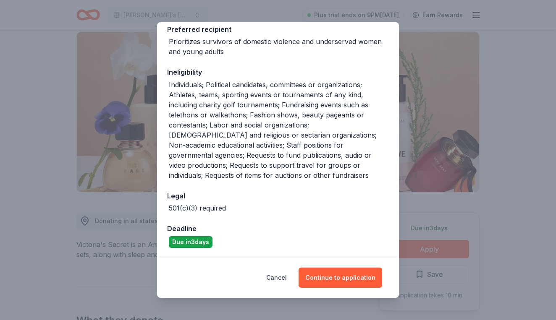
scroll to position [143, 0]
click at [283, 277] on button "Cancel" at bounding box center [276, 278] width 21 height 20
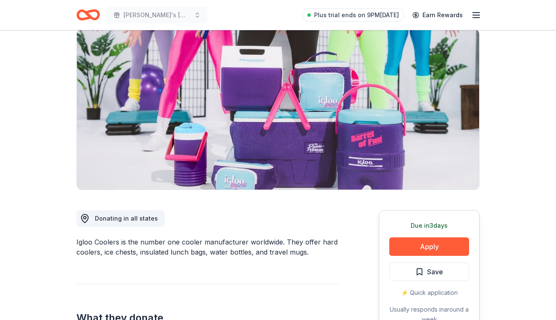
scroll to position [85, 0]
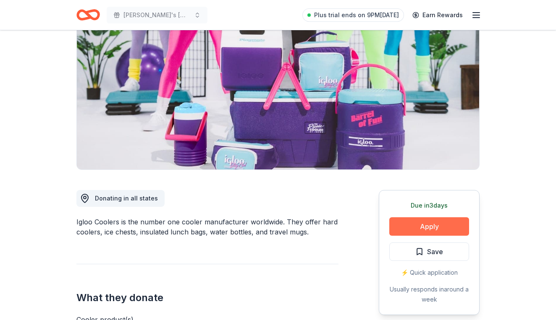
click at [403, 223] on button "Apply" at bounding box center [429, 226] width 80 height 18
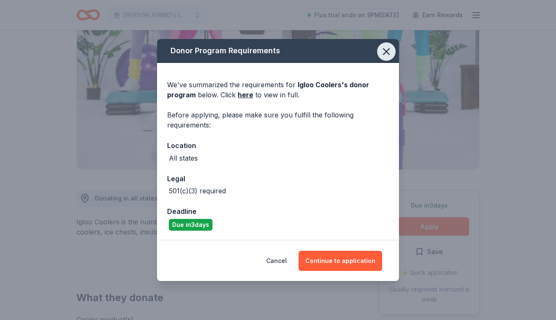
click at [385, 50] on icon "button" at bounding box center [386, 52] width 6 height 6
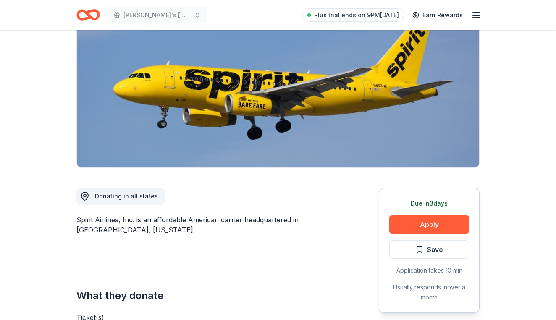
scroll to position [91, 0]
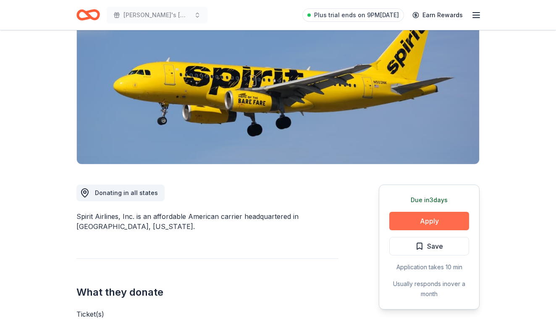
click at [410, 224] on button "Apply" at bounding box center [429, 221] width 80 height 18
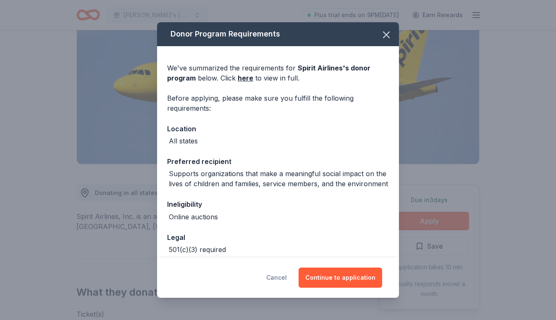
click at [278, 279] on button "Cancel" at bounding box center [276, 278] width 21 height 20
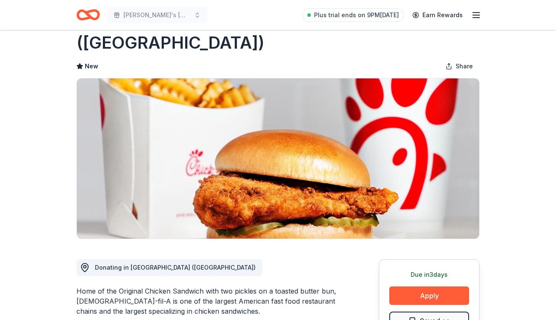
scroll to position [47, 0]
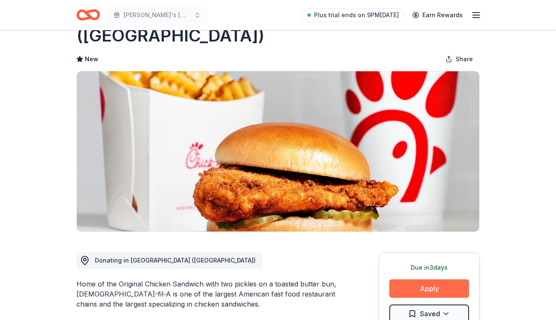
click at [410, 280] on button "Apply" at bounding box center [429, 289] width 80 height 18
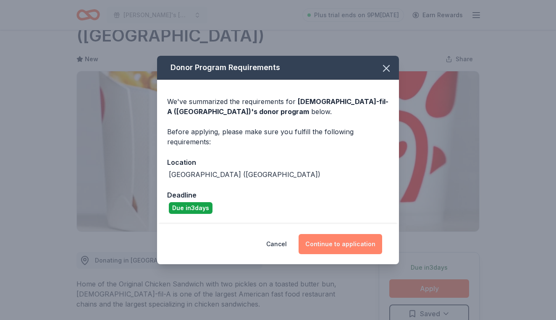
click at [325, 243] on button "Continue to application" at bounding box center [340, 244] width 84 height 20
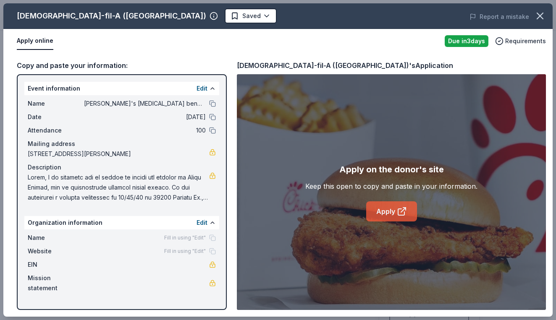
click at [381, 211] on link "Apply" at bounding box center [391, 212] width 51 height 20
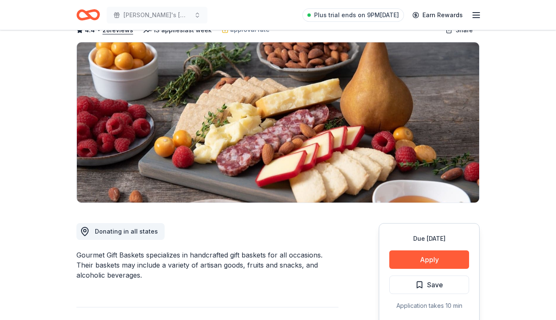
scroll to position [52, 0]
click at [426, 259] on button "Apply" at bounding box center [429, 260] width 80 height 18
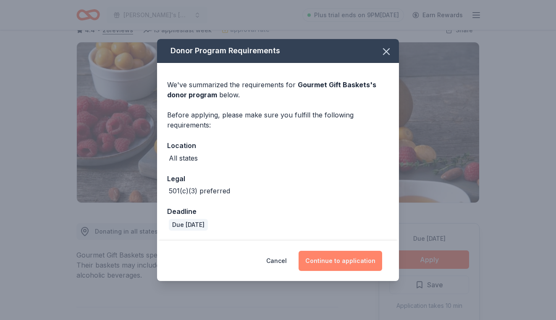
click at [332, 259] on button "Continue to application" at bounding box center [340, 261] width 84 height 20
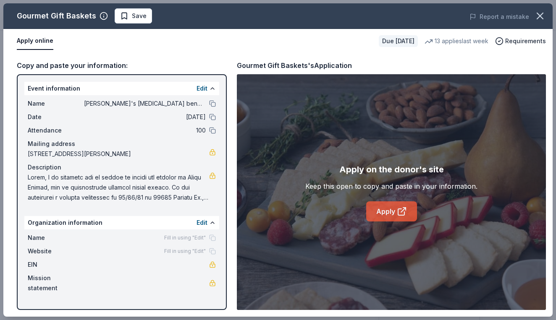
click at [379, 214] on link "Apply" at bounding box center [391, 212] width 51 height 20
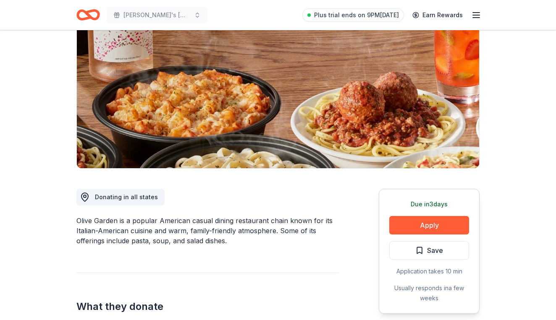
scroll to position [89, 0]
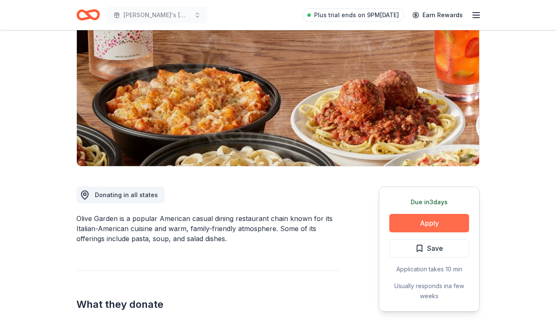
click at [450, 223] on button "Apply" at bounding box center [429, 223] width 80 height 18
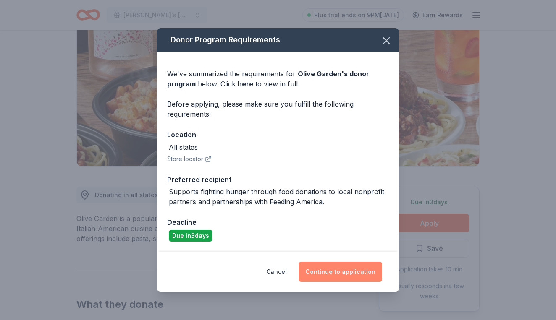
click at [332, 272] on button "Continue to application" at bounding box center [340, 272] width 84 height 20
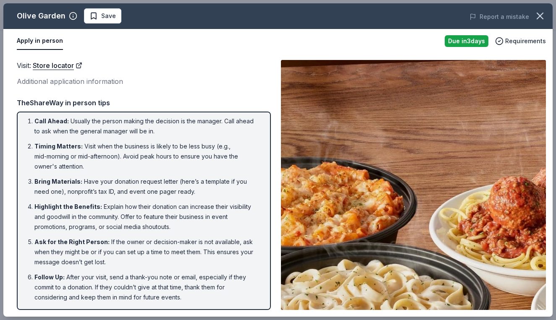
scroll to position [3, 0]
click at [540, 16] on icon "button" at bounding box center [540, 16] width 6 height 6
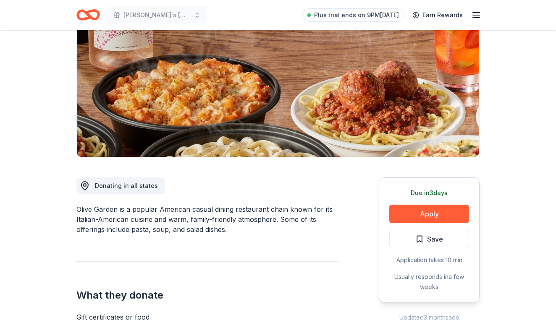
scroll to position [98, 0]
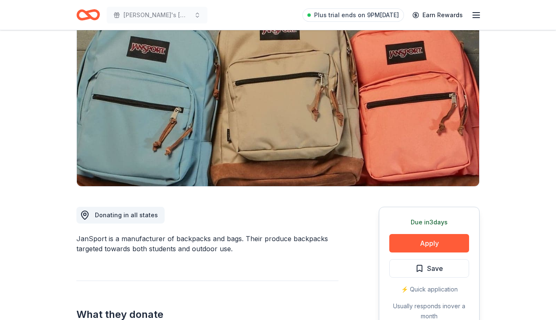
scroll to position [69, 0]
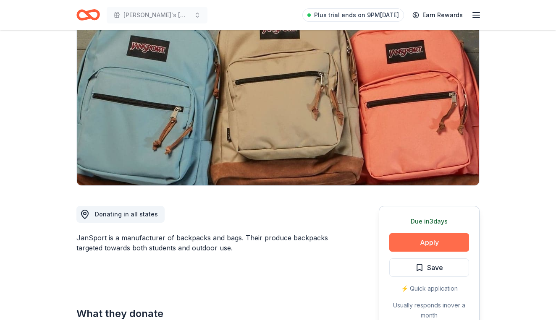
click at [405, 240] on button "Apply" at bounding box center [429, 242] width 80 height 18
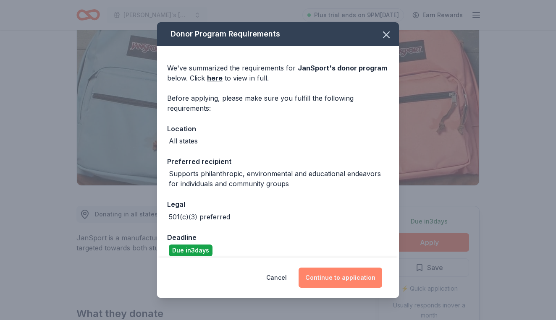
click at [333, 277] on button "Continue to application" at bounding box center [340, 278] width 84 height 20
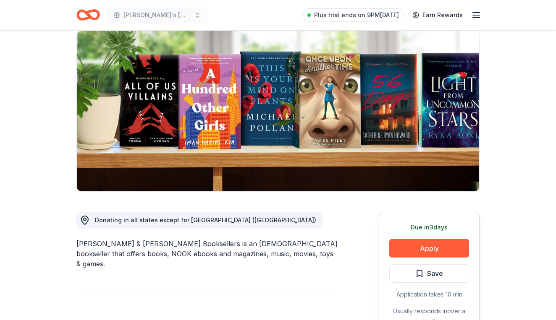
scroll to position [66, 0]
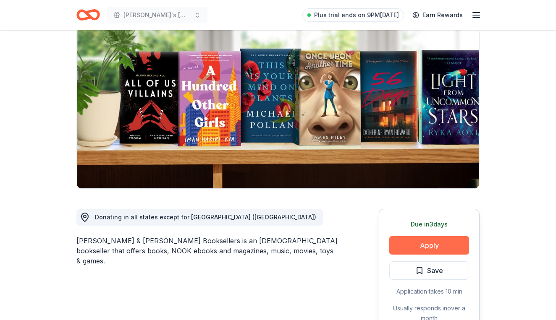
click at [420, 240] on button "Apply" at bounding box center [429, 245] width 80 height 18
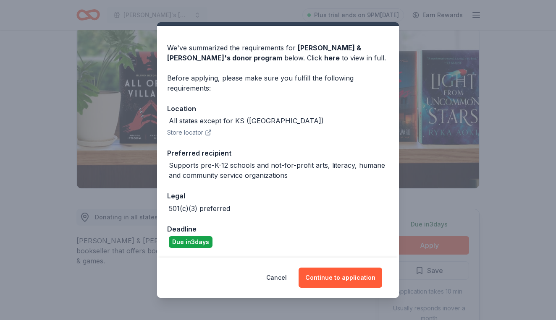
scroll to position [20, 0]
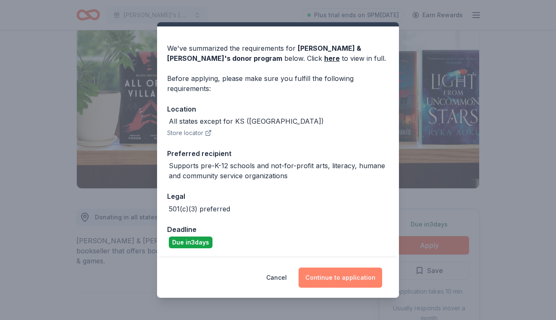
click at [325, 277] on button "Continue to application" at bounding box center [340, 278] width 84 height 20
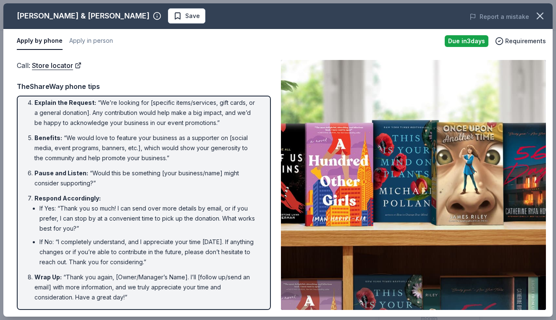
scroll to position [111, 0]
click at [538, 17] on icon "button" at bounding box center [540, 16] width 12 height 12
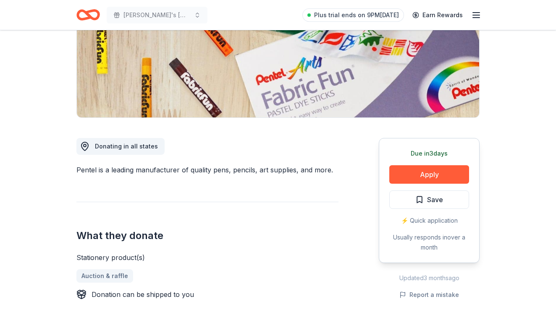
scroll to position [142, 0]
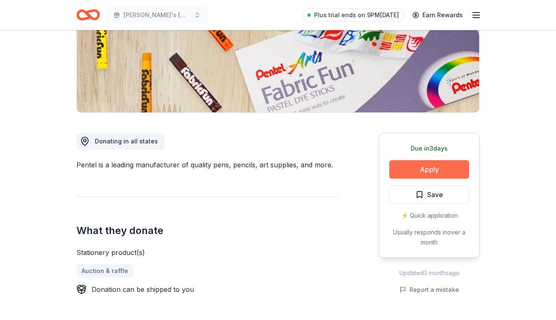
click at [404, 172] on button "Apply" at bounding box center [429, 169] width 80 height 18
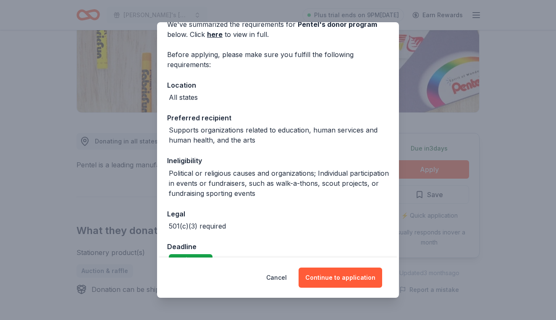
scroll to position [27, 0]
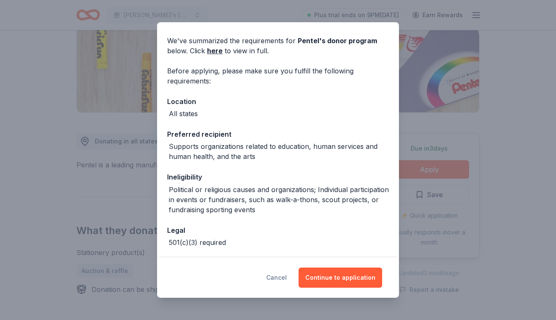
click at [287, 276] on button "Cancel" at bounding box center [276, 278] width 21 height 20
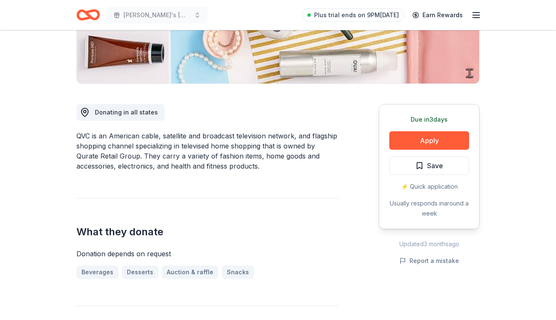
scroll to position [171, 0]
click at [407, 139] on button "Apply" at bounding box center [429, 140] width 80 height 18
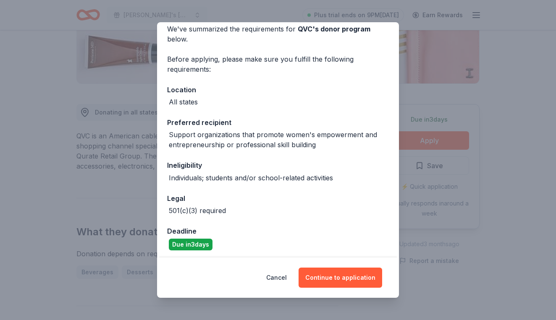
scroll to position [39, 0]
click at [275, 280] on button "Cancel" at bounding box center [276, 278] width 21 height 20
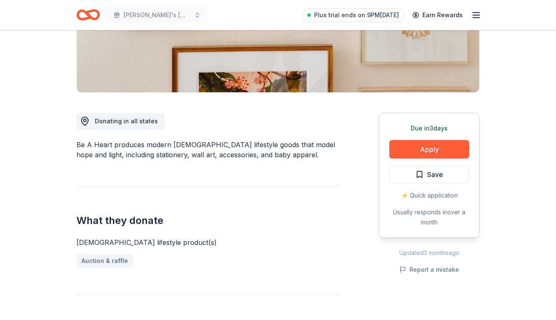
scroll to position [166, 0]
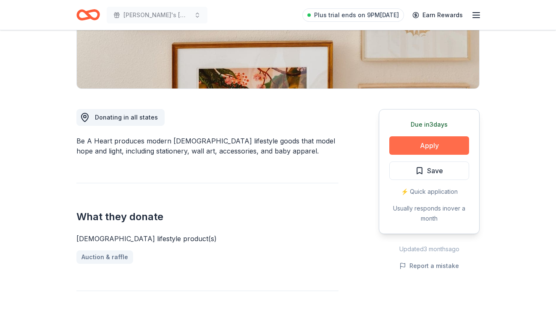
click at [406, 144] on button "Apply" at bounding box center [429, 145] width 80 height 18
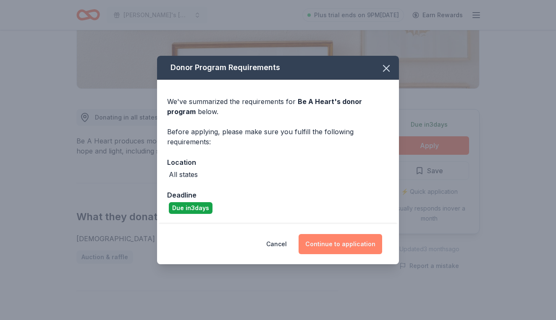
click at [329, 246] on button "Continue to application" at bounding box center [340, 244] width 84 height 20
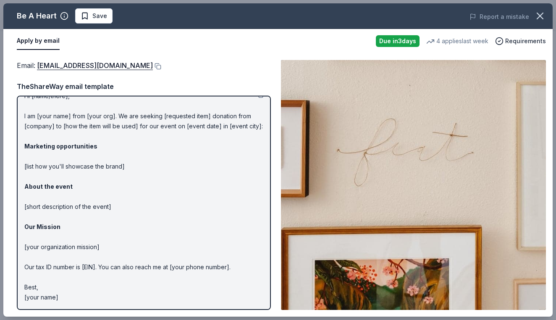
scroll to position [12, 0]
click at [71, 66] on link "[EMAIL_ADDRESS][DOMAIN_NAME]" at bounding box center [95, 65] width 116 height 11
drag, startPoint x: 107, startPoint y: 66, endPoint x: 61, endPoint y: 66, distance: 45.8
click at [61, 66] on div "Email : [EMAIL_ADDRESS][DOMAIN_NAME]" at bounding box center [144, 65] width 254 height 11
click at [153, 65] on button at bounding box center [157, 66] width 8 height 7
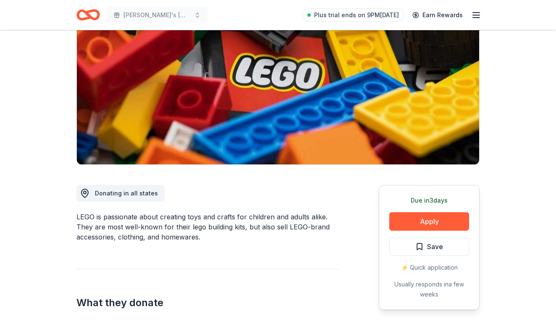
scroll to position [92, 0]
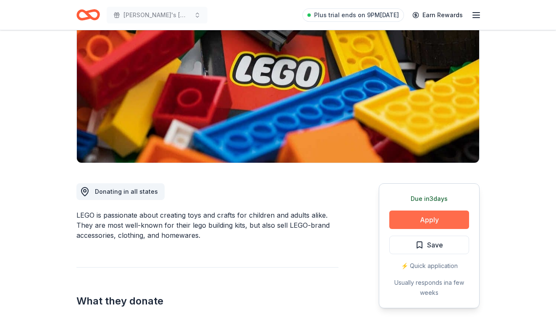
click at [400, 217] on button "Apply" at bounding box center [429, 220] width 80 height 18
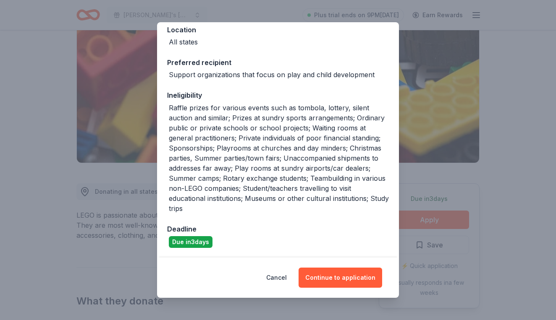
scroll to position [99, 0]
click at [333, 274] on button "Continue to application" at bounding box center [340, 278] width 84 height 20
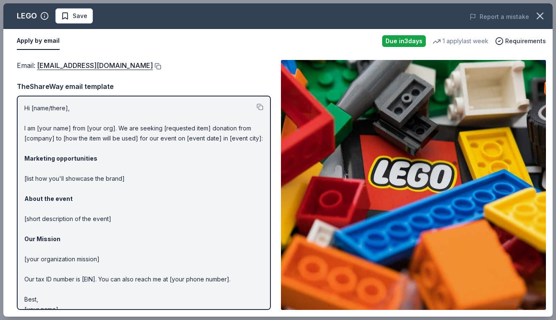
click at [153, 67] on button at bounding box center [157, 66] width 8 height 7
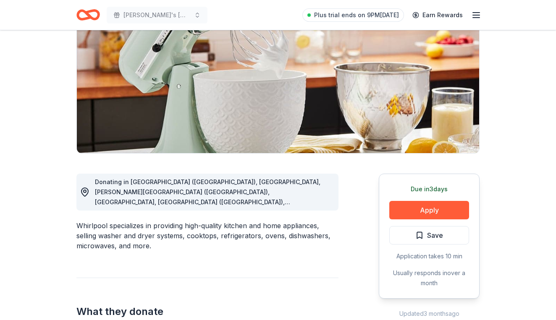
scroll to position [102, 0]
click at [444, 209] on button "Apply" at bounding box center [429, 210] width 80 height 18
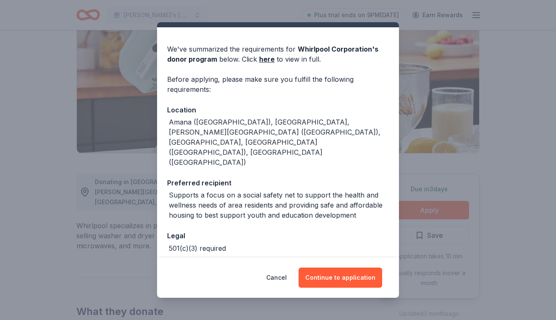
scroll to position [18, 0]
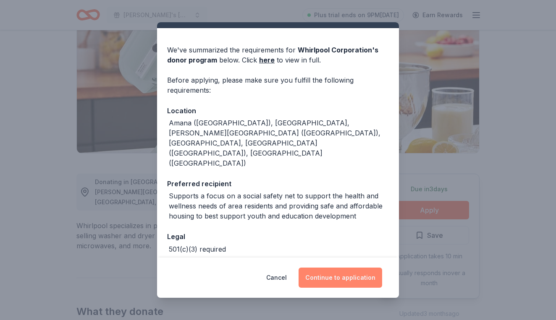
click at [343, 279] on button "Continue to application" at bounding box center [340, 278] width 84 height 20
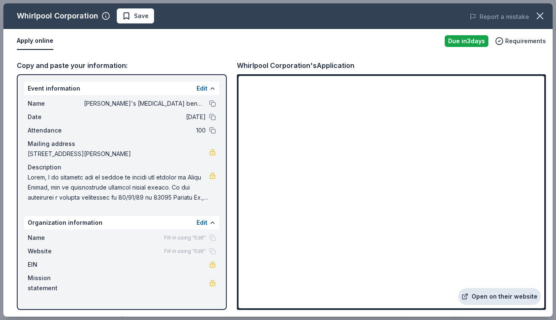
click at [483, 295] on link "Open on their website" at bounding box center [499, 296] width 83 height 17
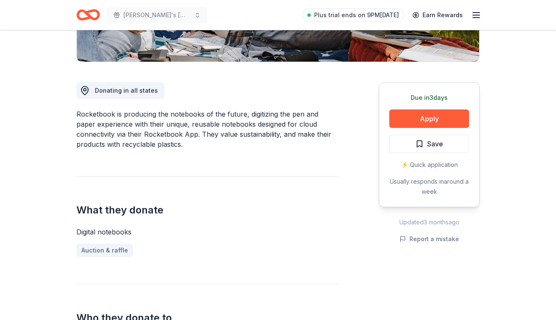
scroll to position [184, 0]
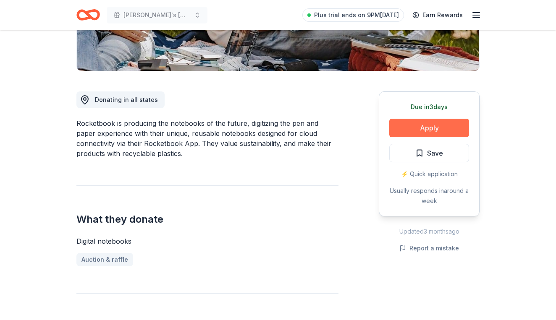
click at [405, 126] on button "Apply" at bounding box center [429, 128] width 80 height 18
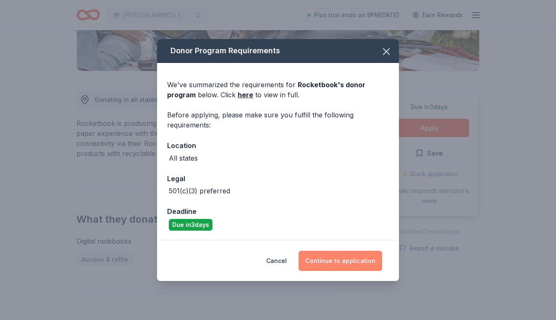
click at [320, 256] on button "Continue to application" at bounding box center [340, 261] width 84 height 20
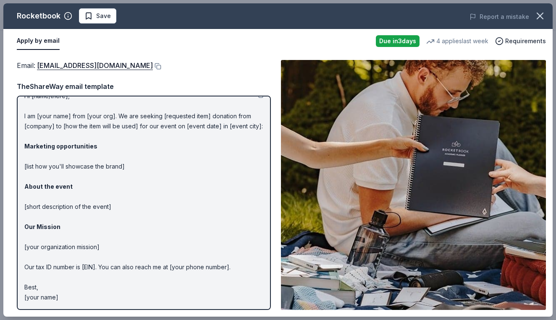
scroll to position [12, 0]
click at [161, 64] on button at bounding box center [157, 66] width 8 height 7
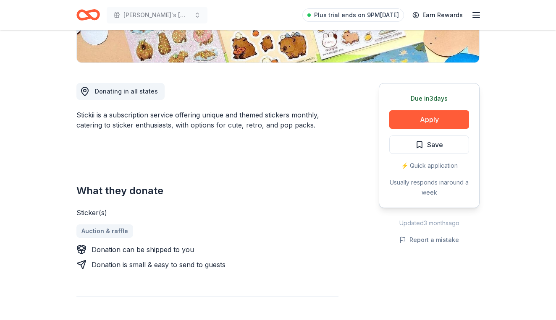
scroll to position [193, 0]
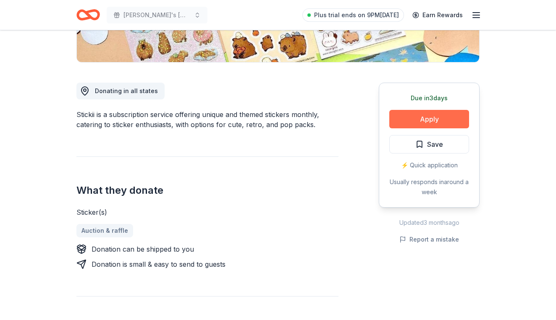
click at [406, 120] on button "Apply" at bounding box center [429, 119] width 80 height 18
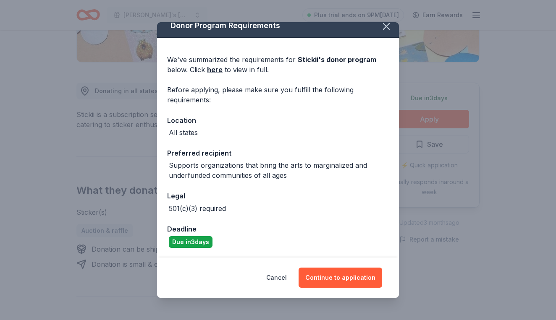
scroll to position [8, 0]
click at [280, 276] on button "Cancel" at bounding box center [276, 278] width 21 height 20
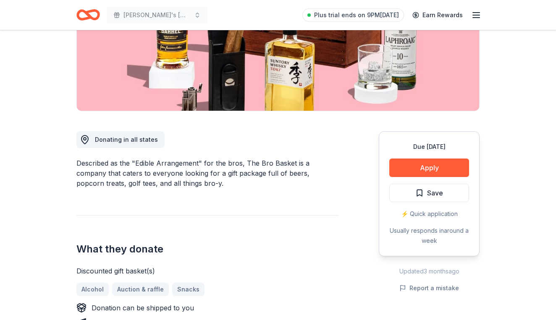
scroll to position [144, 0]
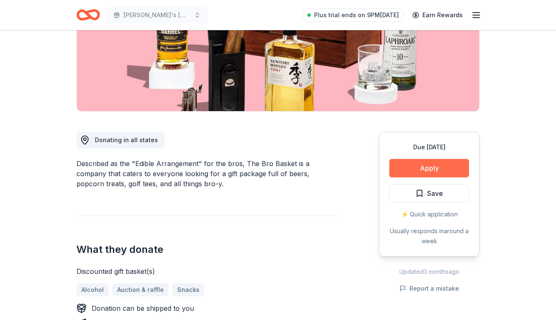
click at [421, 167] on button "Apply" at bounding box center [429, 168] width 80 height 18
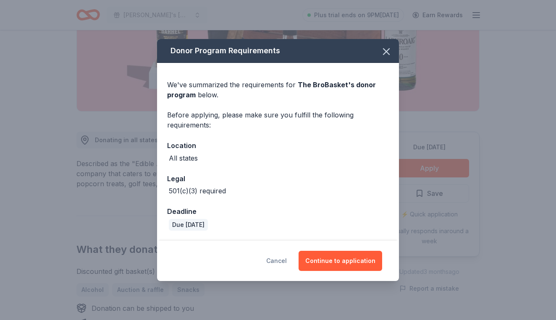
click at [285, 260] on button "Cancel" at bounding box center [276, 261] width 21 height 20
